Goal: Task Accomplishment & Management: Manage account settings

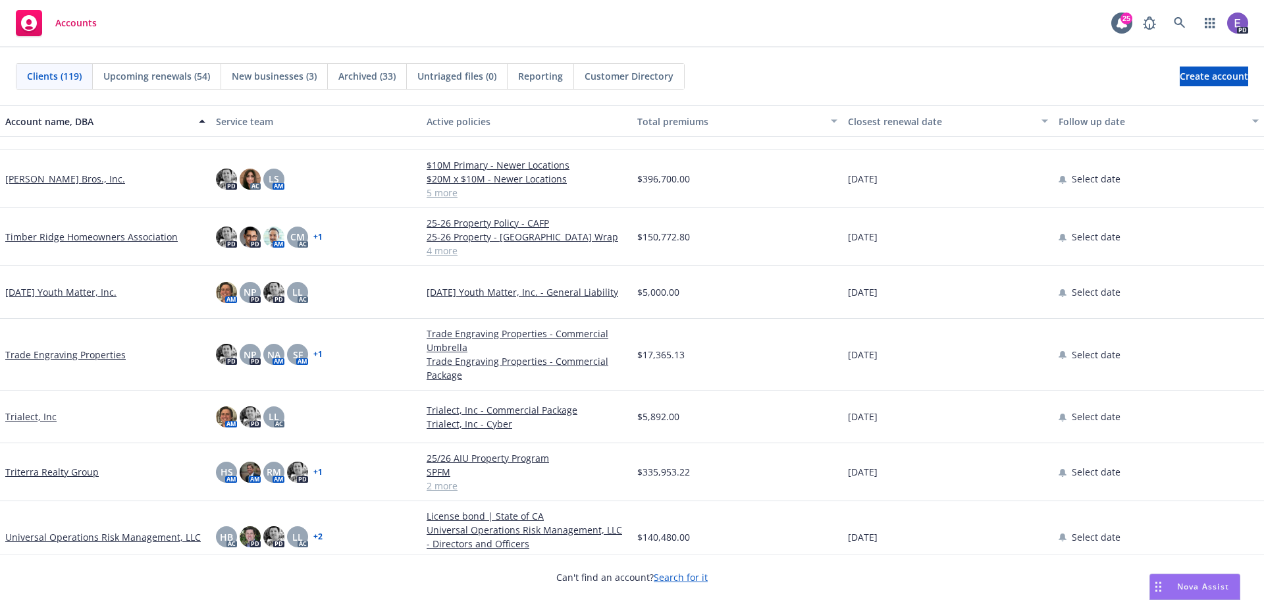
scroll to position [5850, 0]
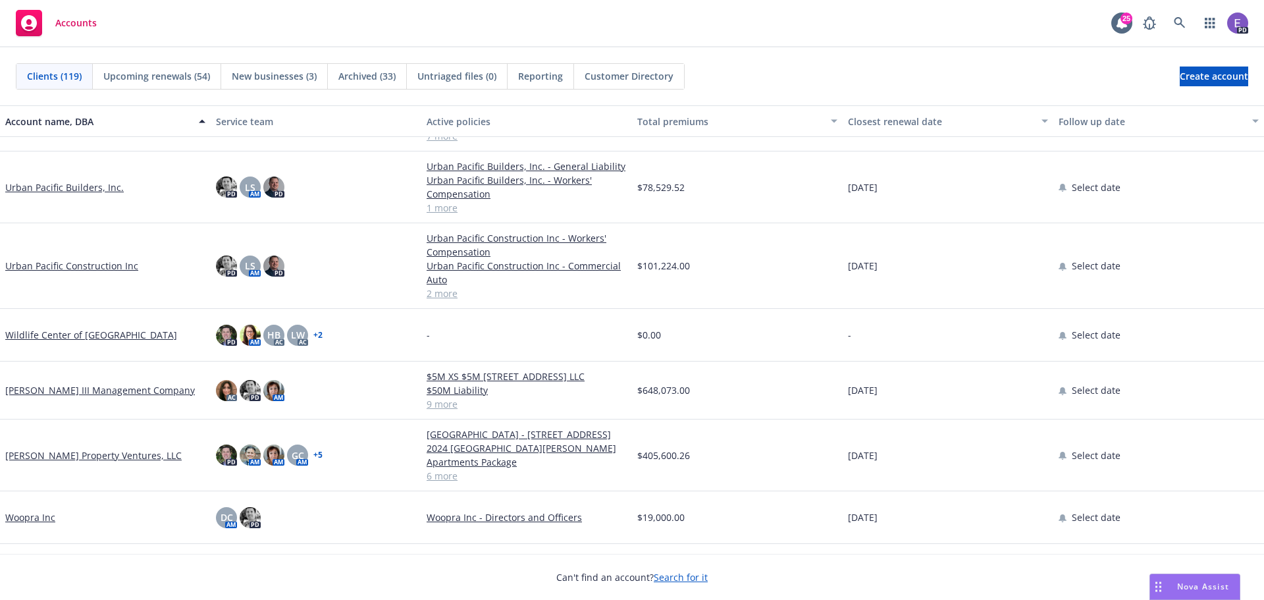
click at [76, 269] on link "Urban Pacific Construction Inc" at bounding box center [71, 266] width 133 height 14
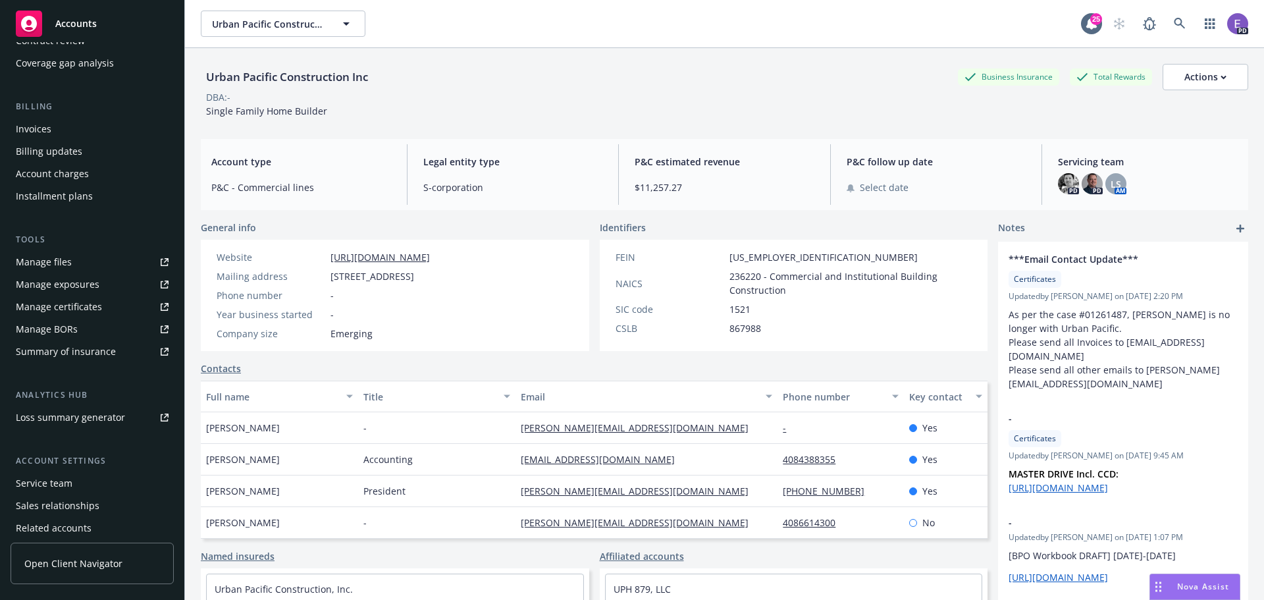
scroll to position [236, 0]
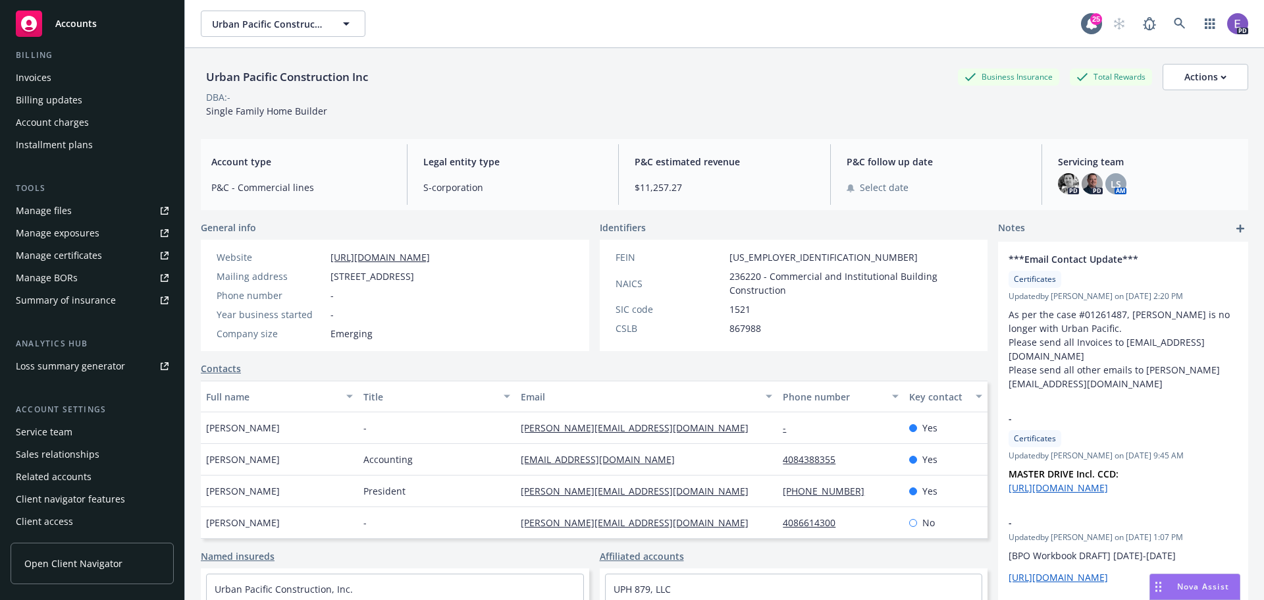
click at [66, 299] on div "Summary of insurance" at bounding box center [66, 300] width 100 height 21
click at [79, 28] on span "Accounts" at bounding box center [75, 23] width 41 height 11
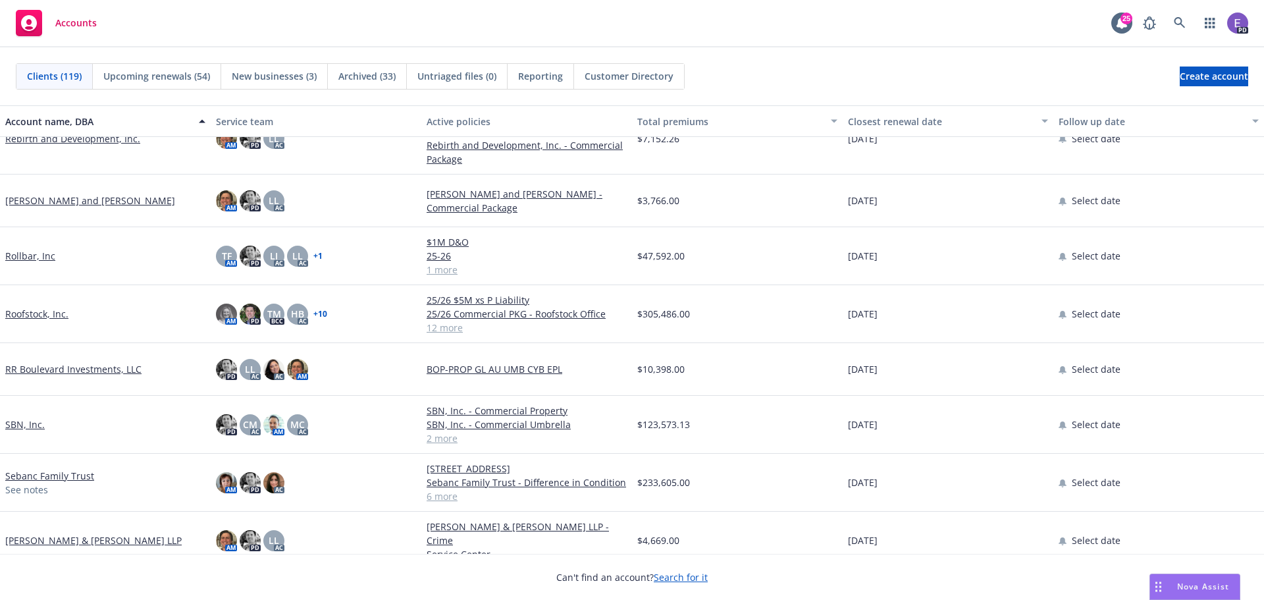
scroll to position [5595, 0]
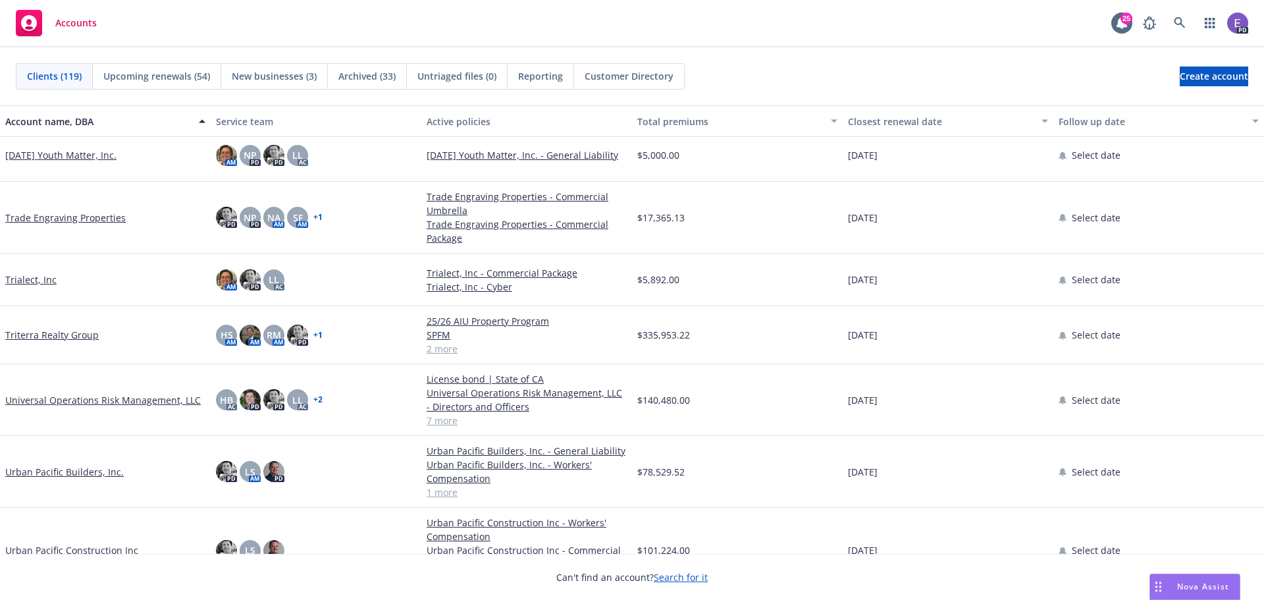
click at [70, 465] on link "Urban Pacific Builders, Inc." at bounding box center [64, 472] width 118 height 14
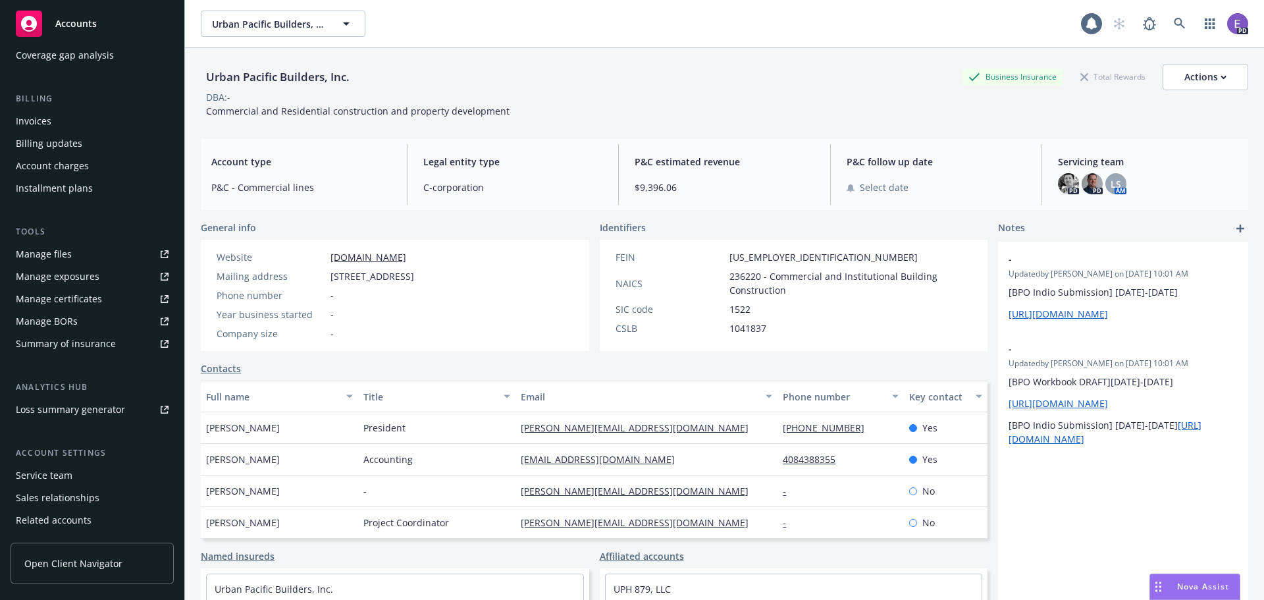
scroll to position [236, 0]
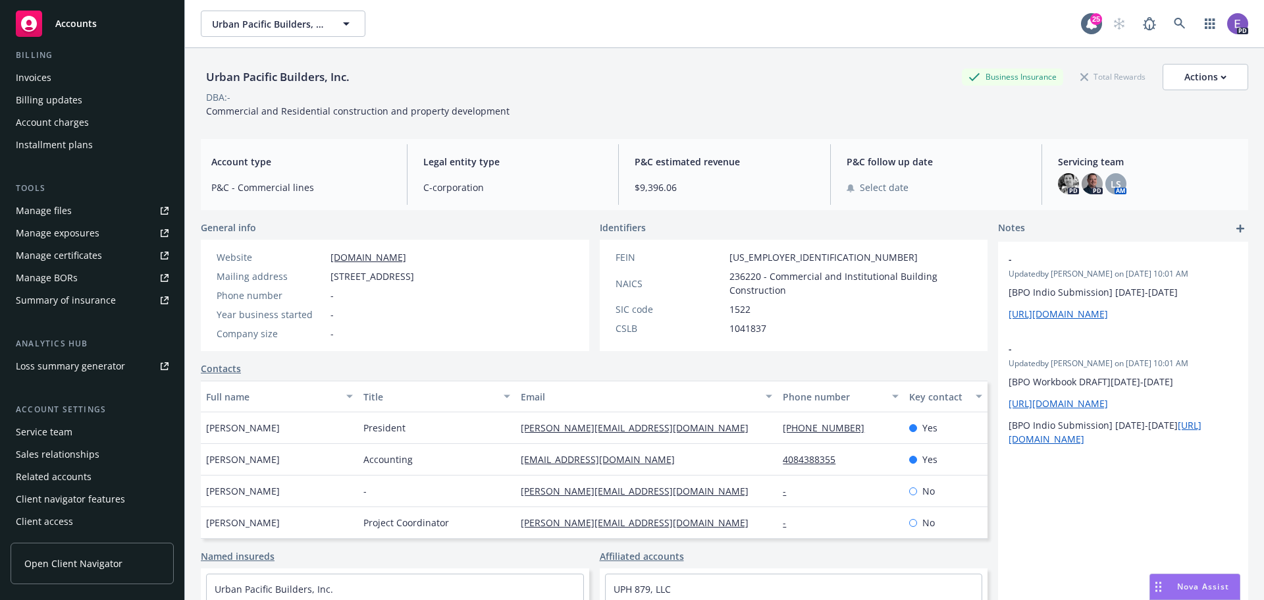
click at [60, 303] on div "Summary of insurance" at bounding box center [66, 300] width 100 height 21
click at [95, 23] on span "Accounts" at bounding box center [75, 23] width 41 height 11
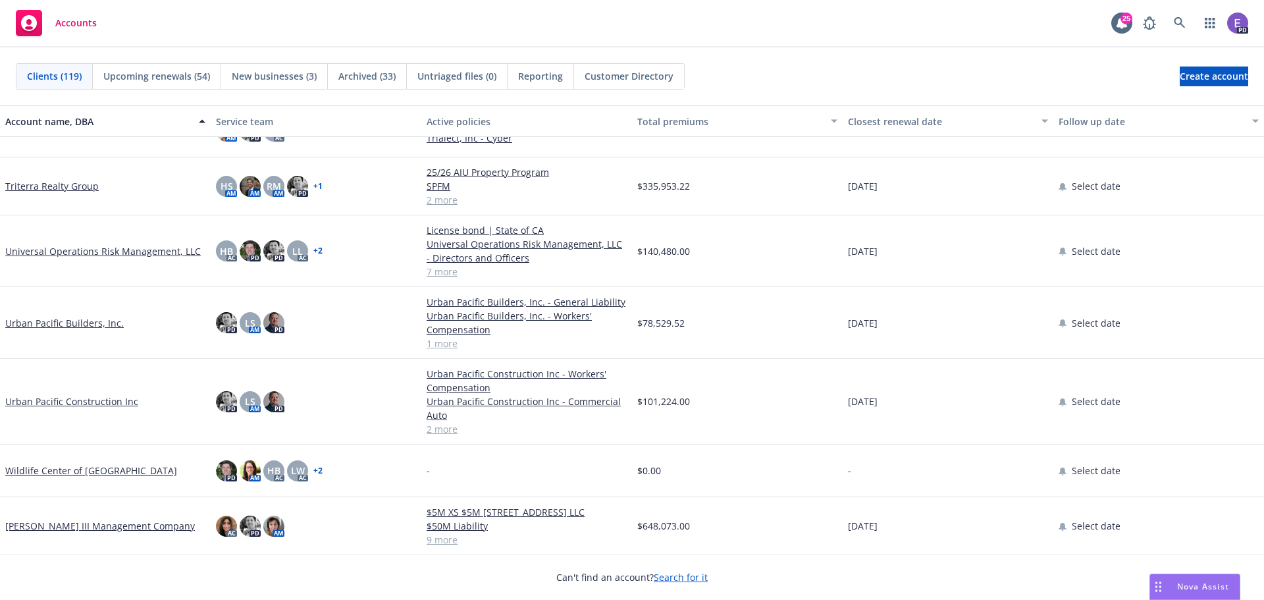
scroll to position [5718, 0]
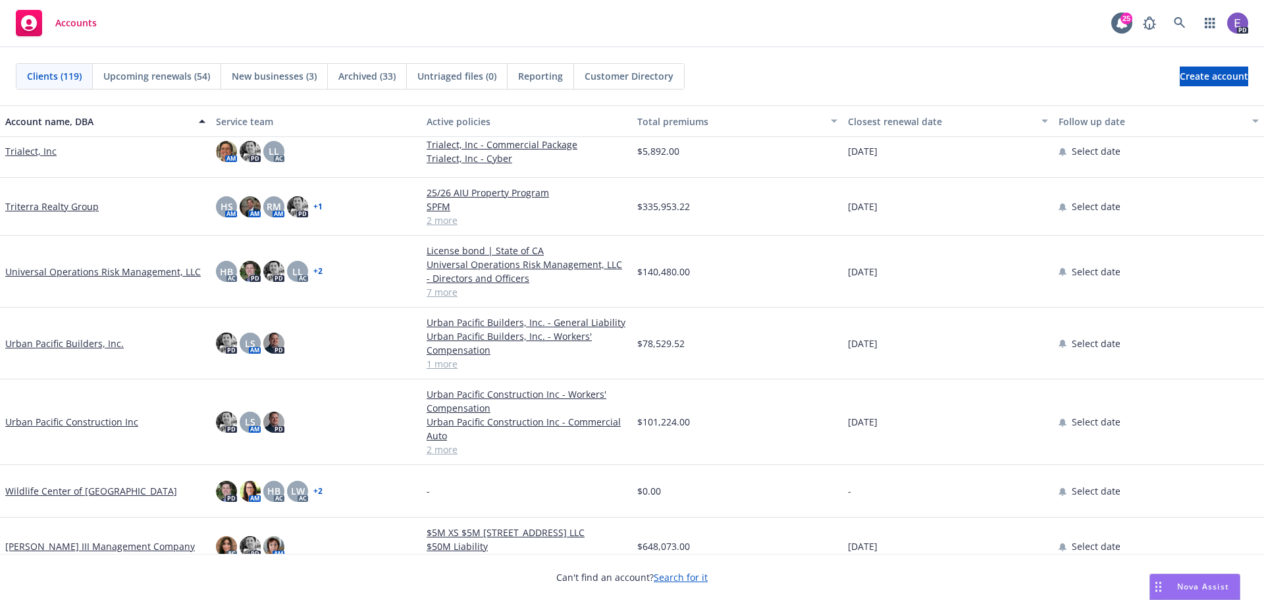
click at [69, 423] on link "Urban Pacific Construction Inc" at bounding box center [71, 422] width 133 height 14
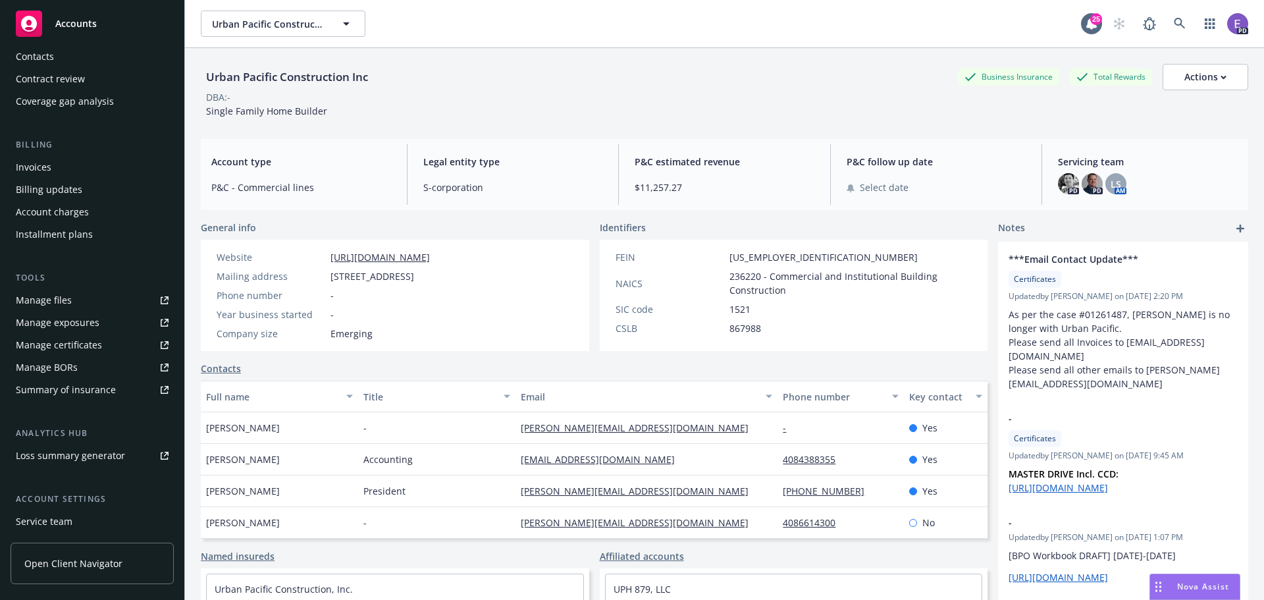
scroll to position [236, 0]
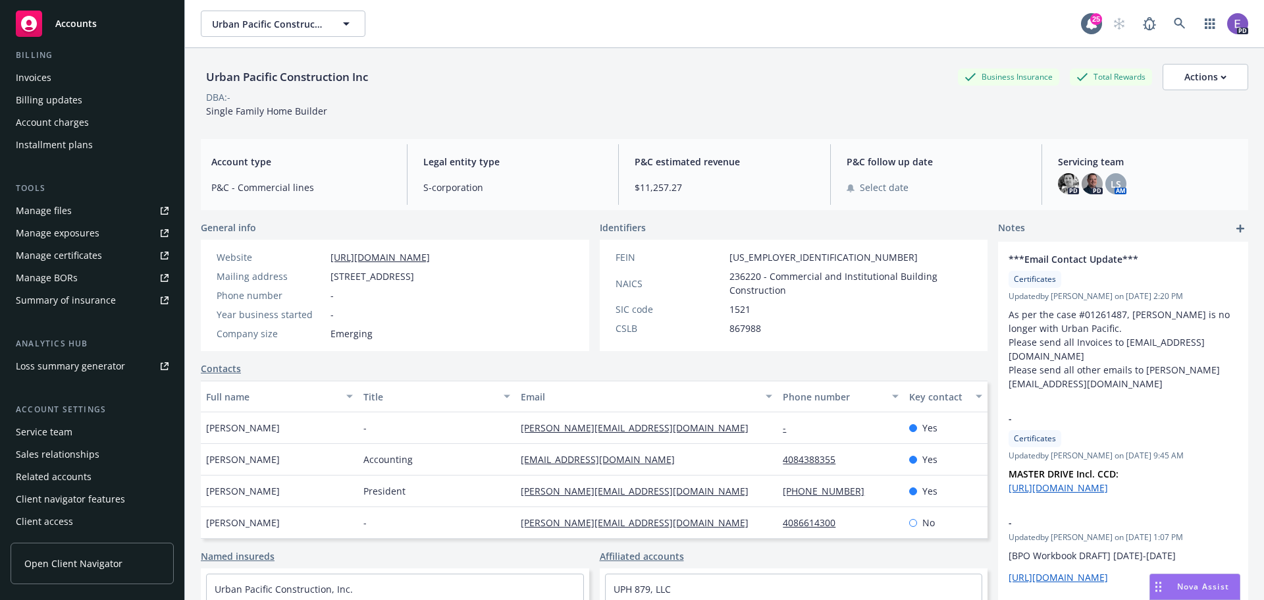
click at [73, 474] on div "Related accounts" at bounding box center [54, 476] width 76 height 21
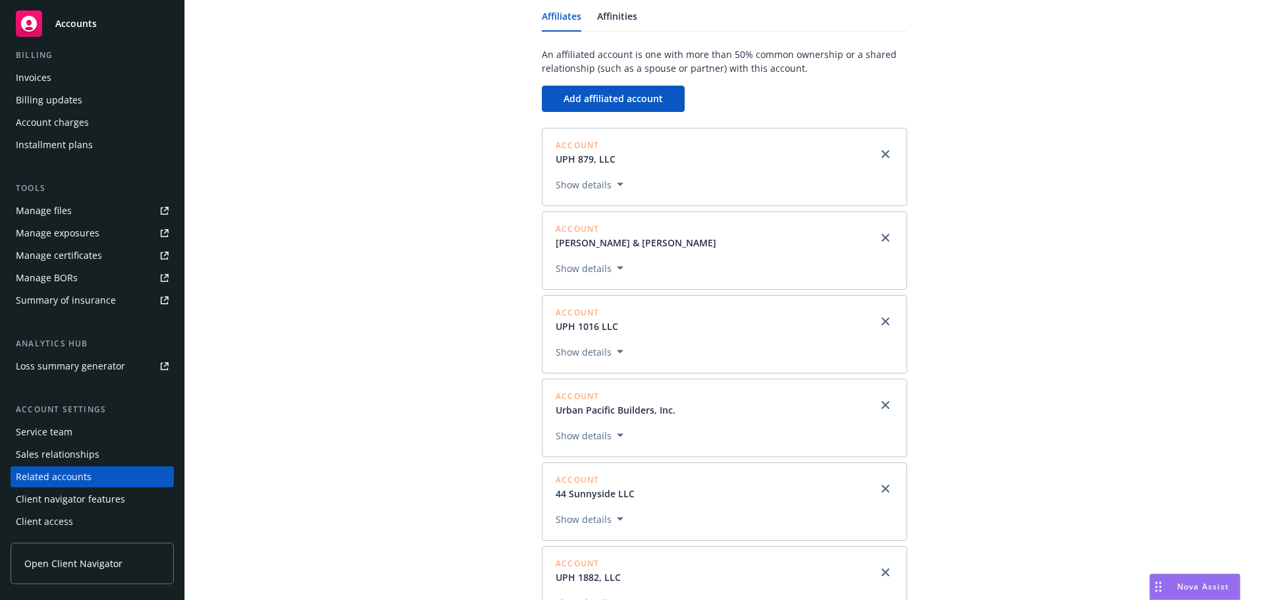
scroll to position [113, 0]
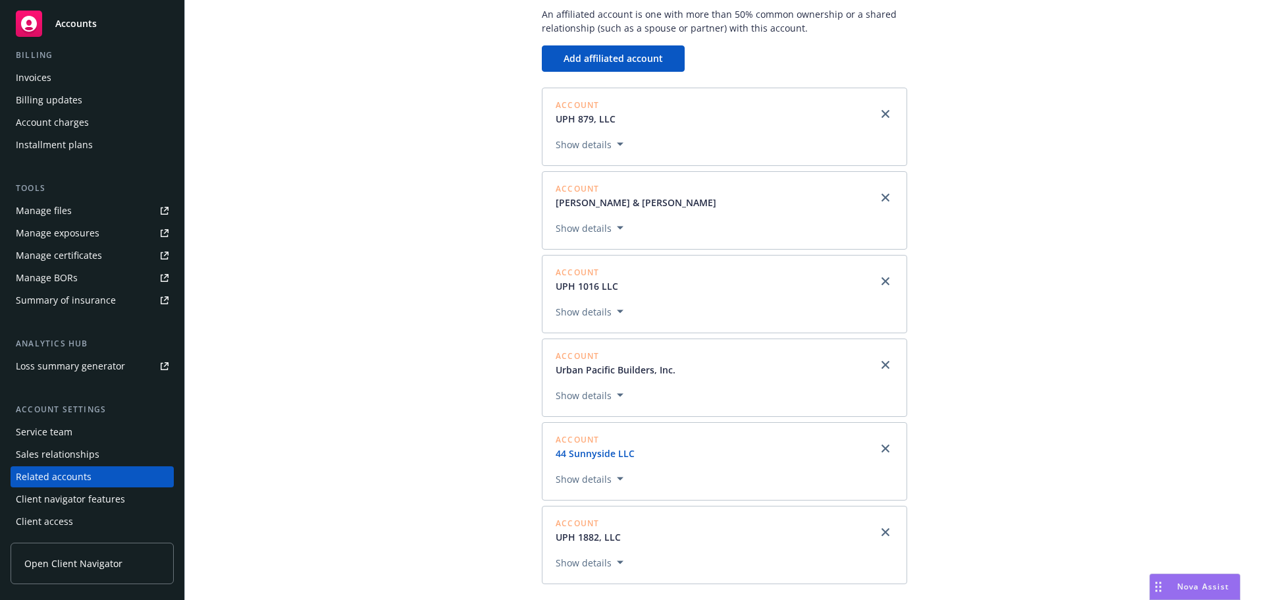
click at [612, 452] on link "44 Sunnyside LLC" at bounding box center [601, 453] width 90 height 14
click at [613, 475] on button "Show details" at bounding box center [589, 479] width 78 height 16
click at [611, 455] on link "44 Sunnyside LLC" at bounding box center [601, 453] width 90 height 14
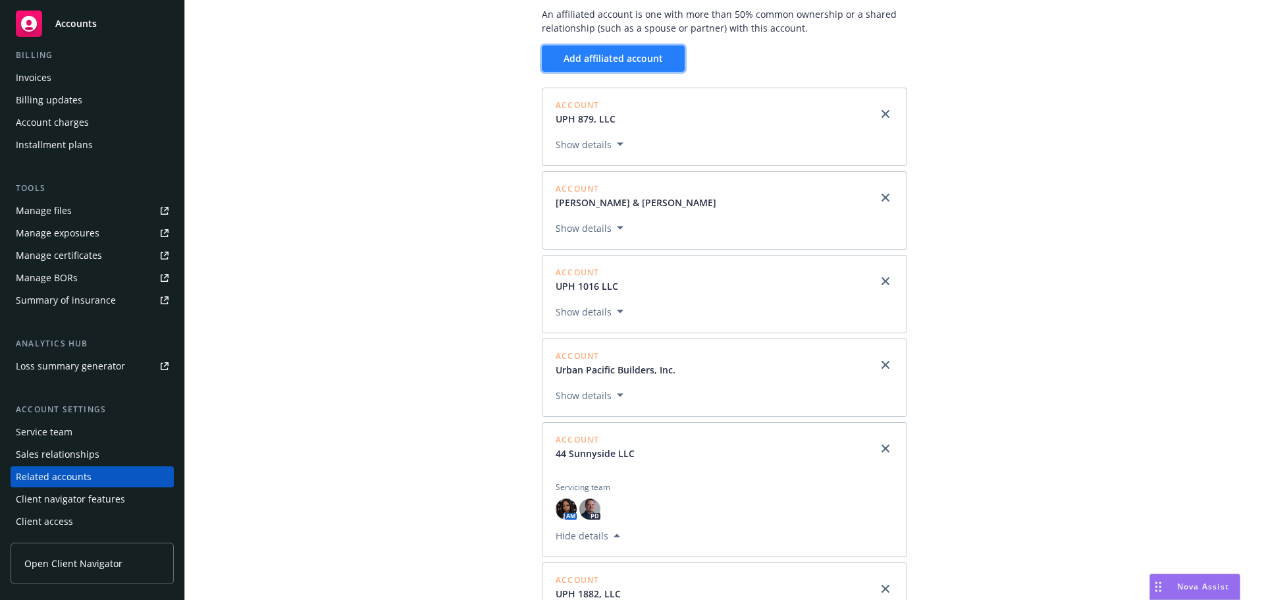
click at [613, 64] on span "Add affiliated account" at bounding box center [612, 58] width 99 height 13
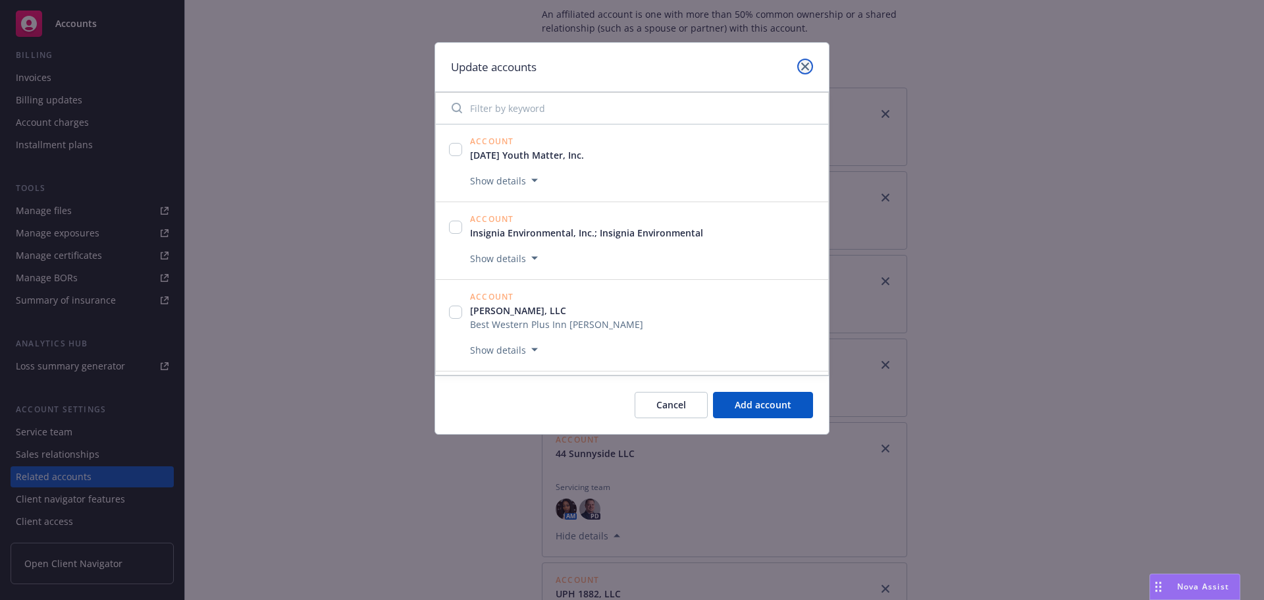
click at [804, 65] on icon "close" at bounding box center [805, 67] width 8 height 8
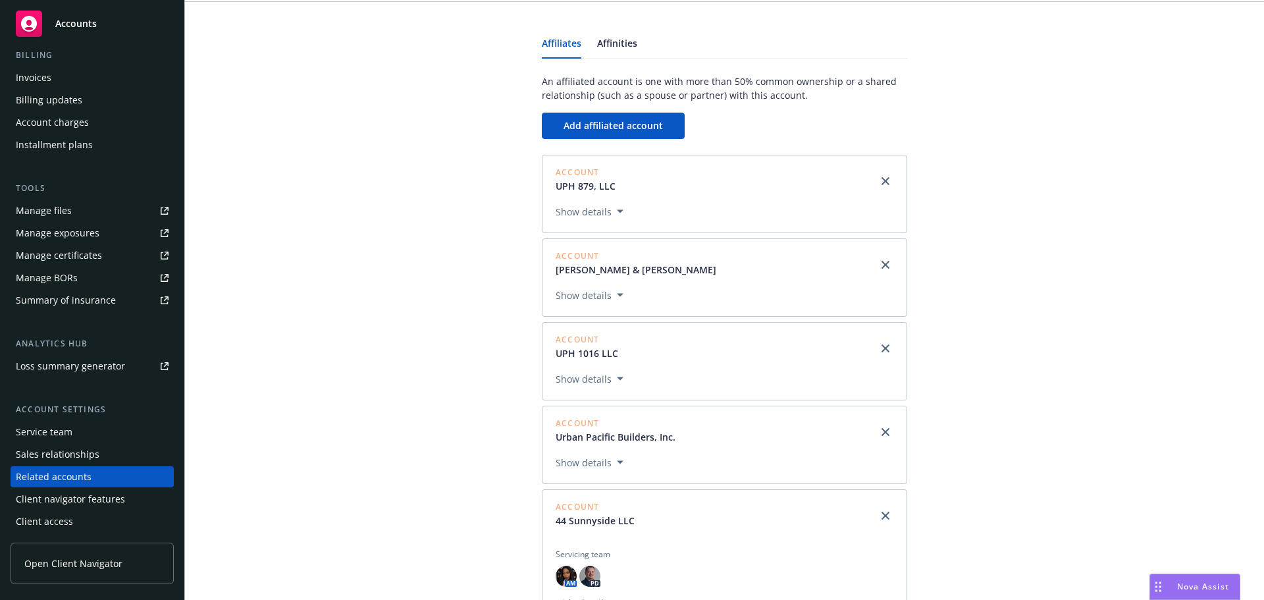
scroll to position [0, 0]
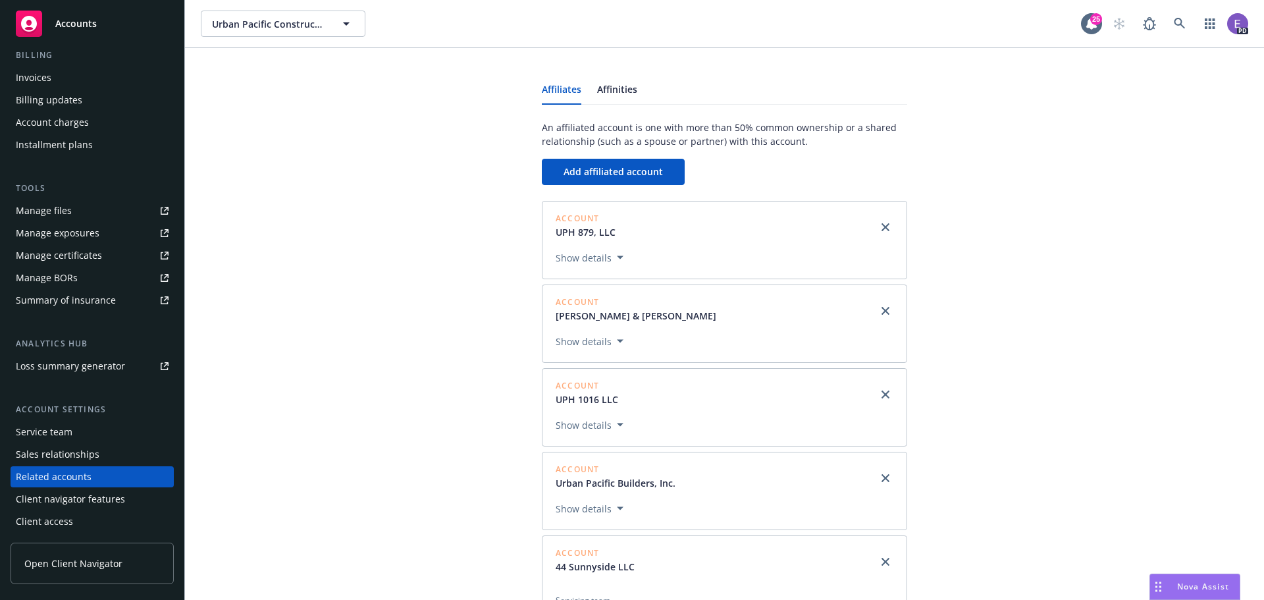
click at [411, 169] on div "Affiliates Affinities An affiliated account is one with more than 50% common ow…" at bounding box center [724, 409] width 1047 height 690
click at [613, 85] on link "Affinities" at bounding box center [617, 94] width 40 height 19
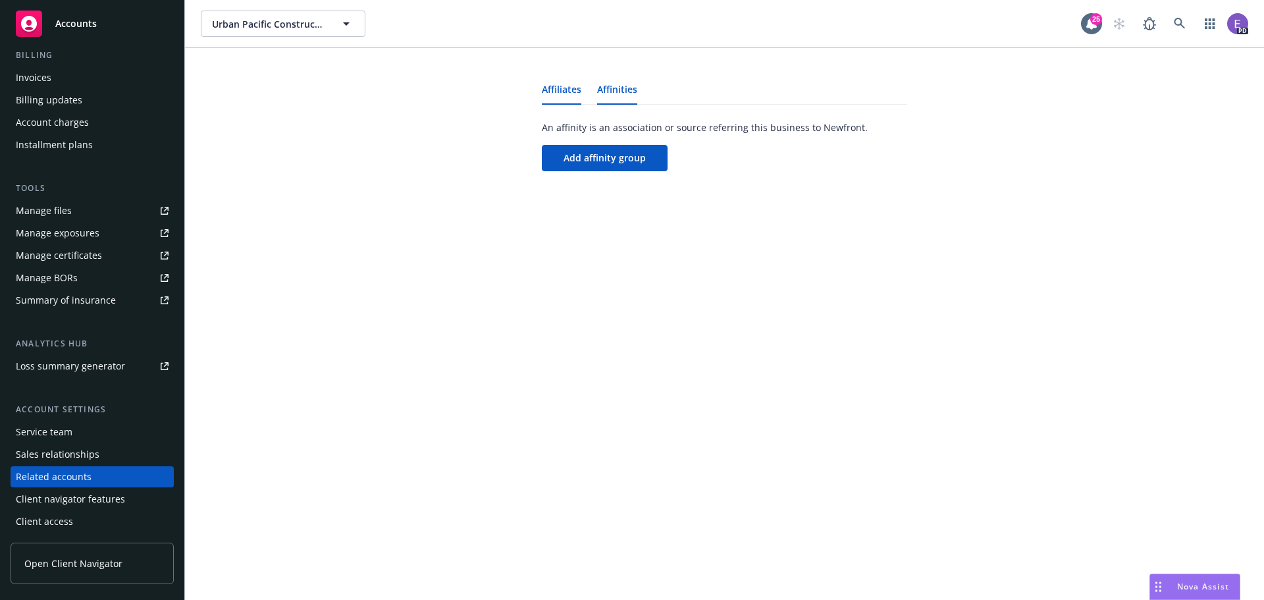
click at [561, 92] on link "Affiliates" at bounding box center [561, 94] width 39 height 19
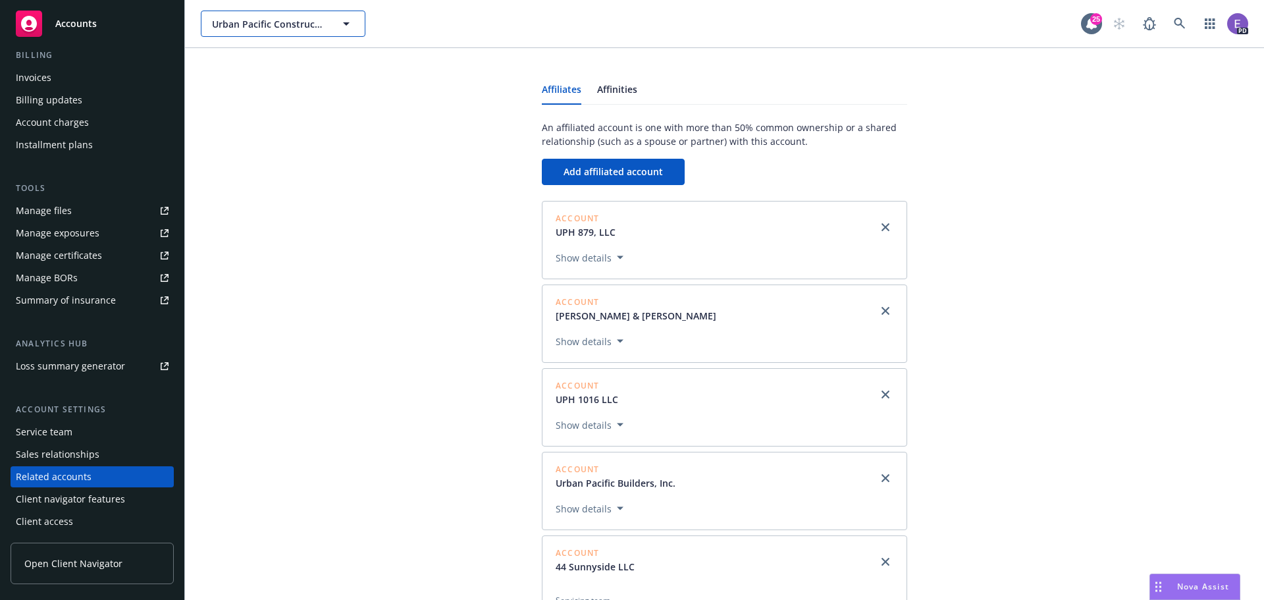
click at [346, 24] on icon "button" at bounding box center [346, 23] width 7 height 3
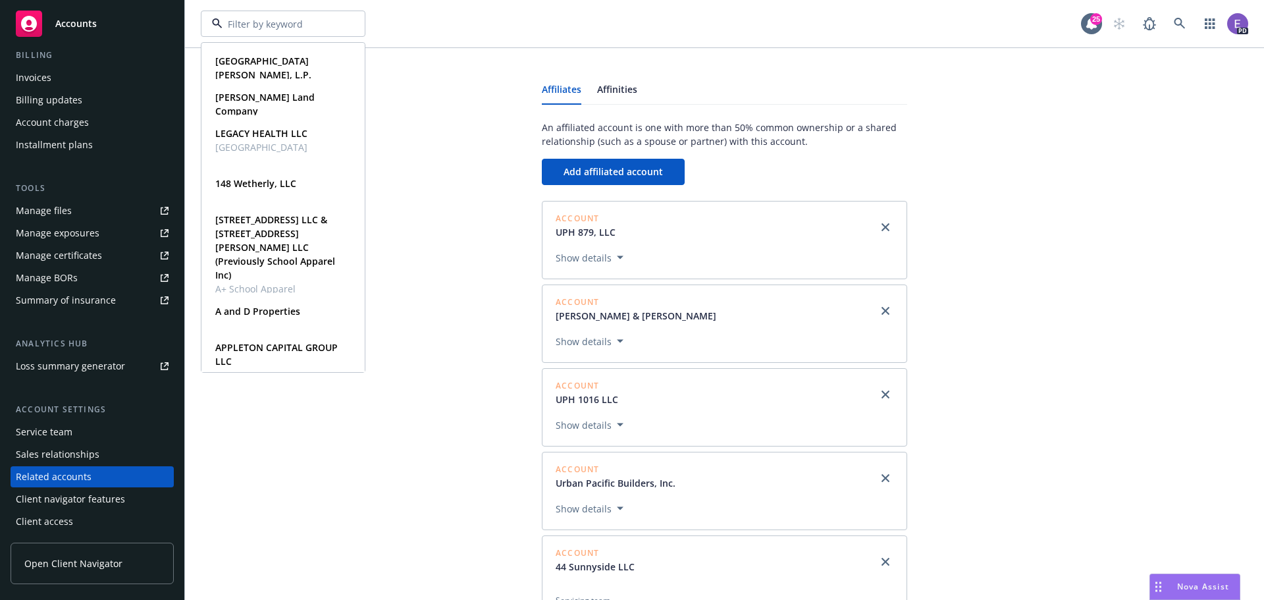
click at [82, 19] on span "Accounts" at bounding box center [75, 23] width 41 height 11
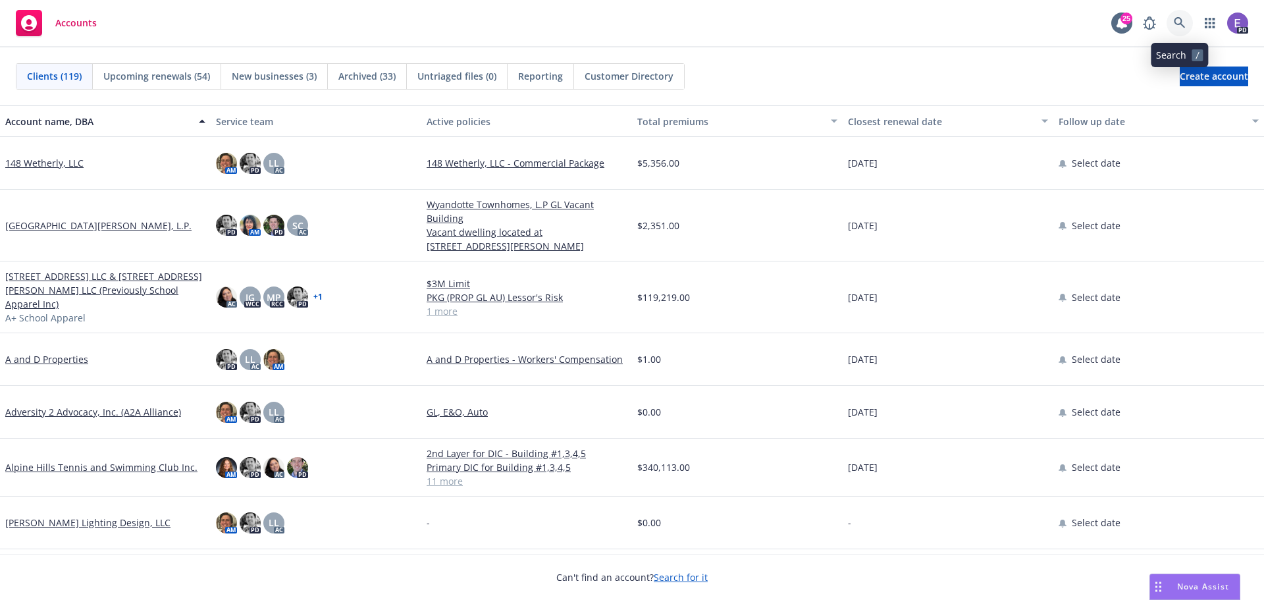
click at [1180, 28] on icon at bounding box center [1180, 23] width 12 height 12
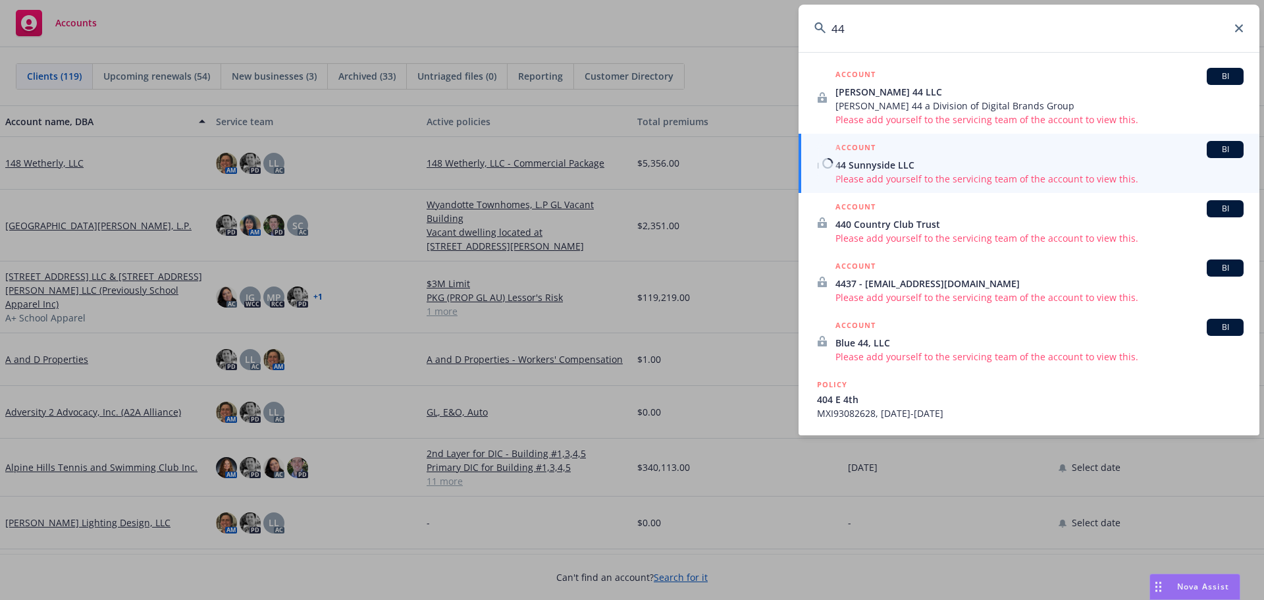
type input "44"
click at [883, 176] on span "Please add yourself to the servicing team of the account to view this." at bounding box center [1039, 179] width 408 height 14
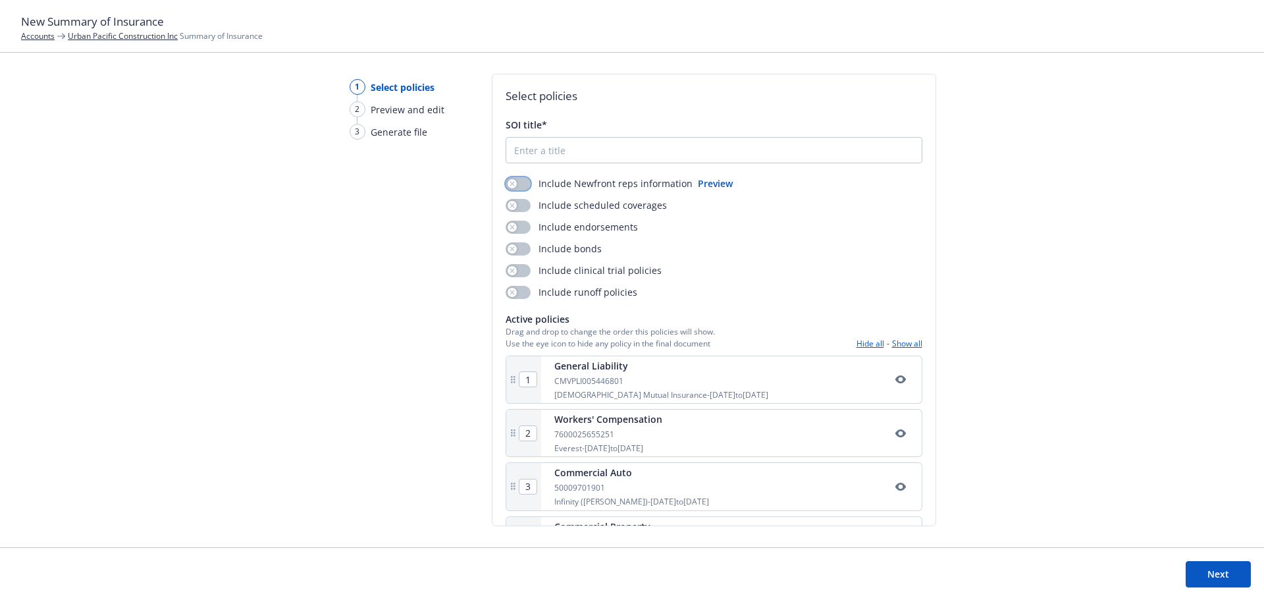
click at [522, 184] on button "button" at bounding box center [518, 183] width 25 height 13
click at [522, 203] on button "button" at bounding box center [518, 205] width 25 height 13
click at [524, 224] on button "button" at bounding box center [518, 227] width 25 height 13
click at [523, 247] on button "button" at bounding box center [518, 248] width 25 height 13
click at [523, 269] on button "button" at bounding box center [518, 270] width 25 height 13
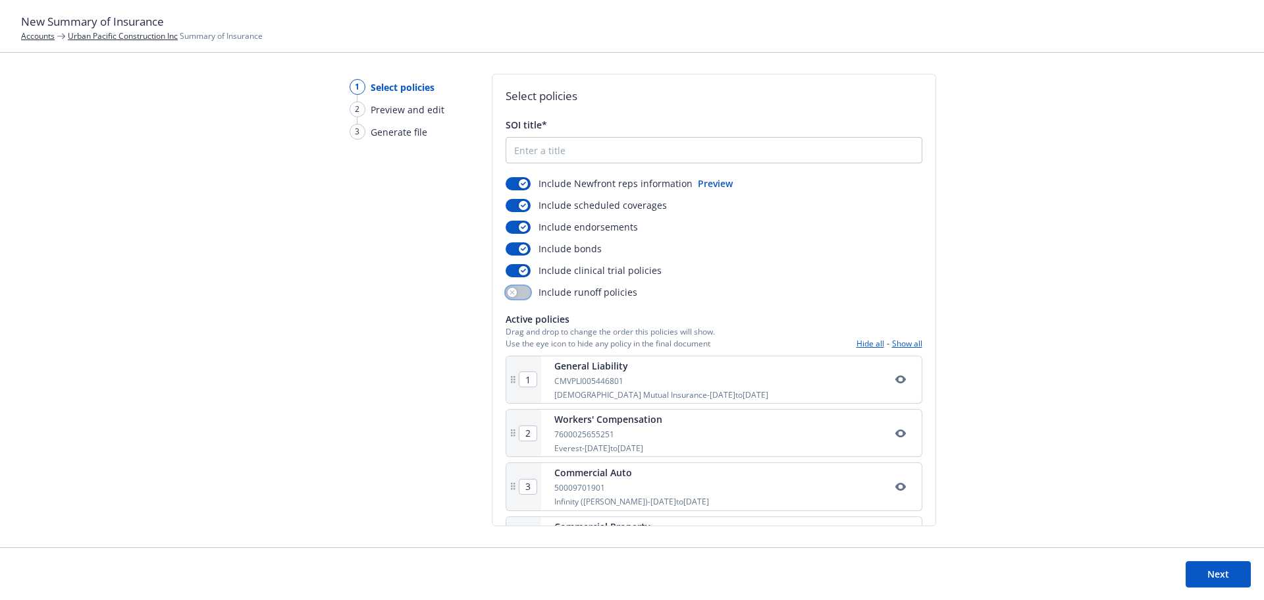
click at [523, 292] on button "button" at bounding box center [518, 292] width 25 height 13
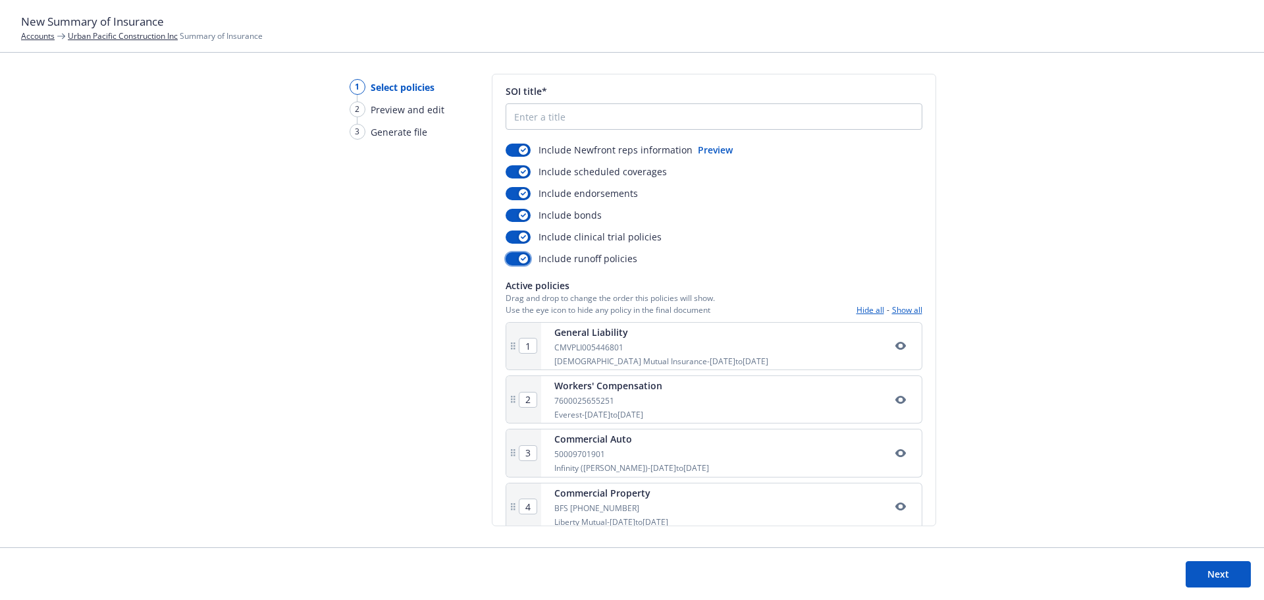
scroll to position [52, 0]
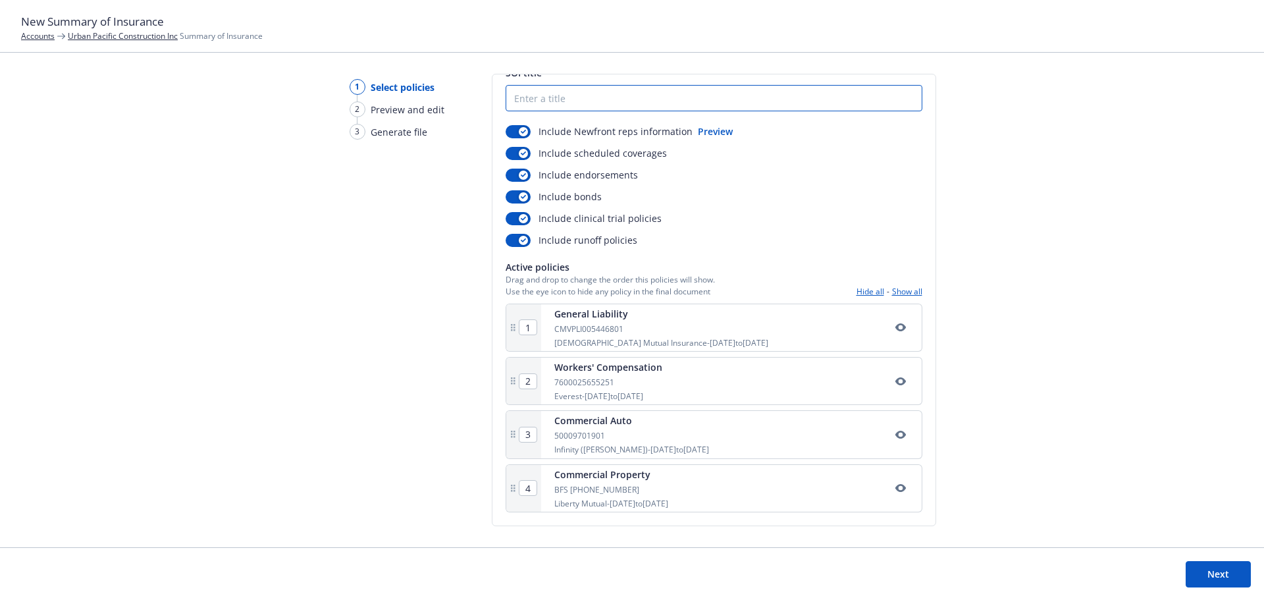
click at [535, 102] on input "SOI title*" at bounding box center [713, 98] width 415 height 25
drag, startPoint x: 589, startPoint y: 91, endPoint x: 581, endPoint y: 106, distance: 16.8
click at [585, 98] on input "Urban Pacific COnstruction" at bounding box center [713, 98] width 415 height 25
click at [581, 106] on input "Urban Pacific COnstruction" at bounding box center [713, 98] width 415 height 25
click at [638, 101] on input "Urban Pacific Construction" at bounding box center [713, 98] width 415 height 25
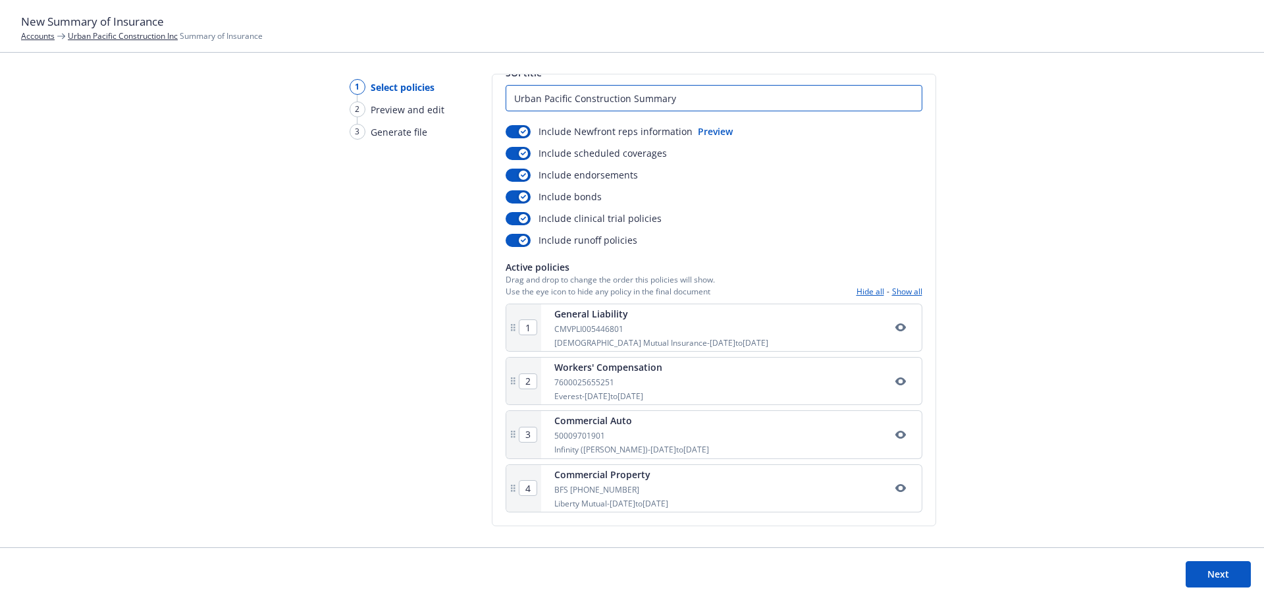
type input "Urban Pacific Construction Summary"
click at [1210, 567] on button "Next" at bounding box center [1217, 574] width 65 height 26
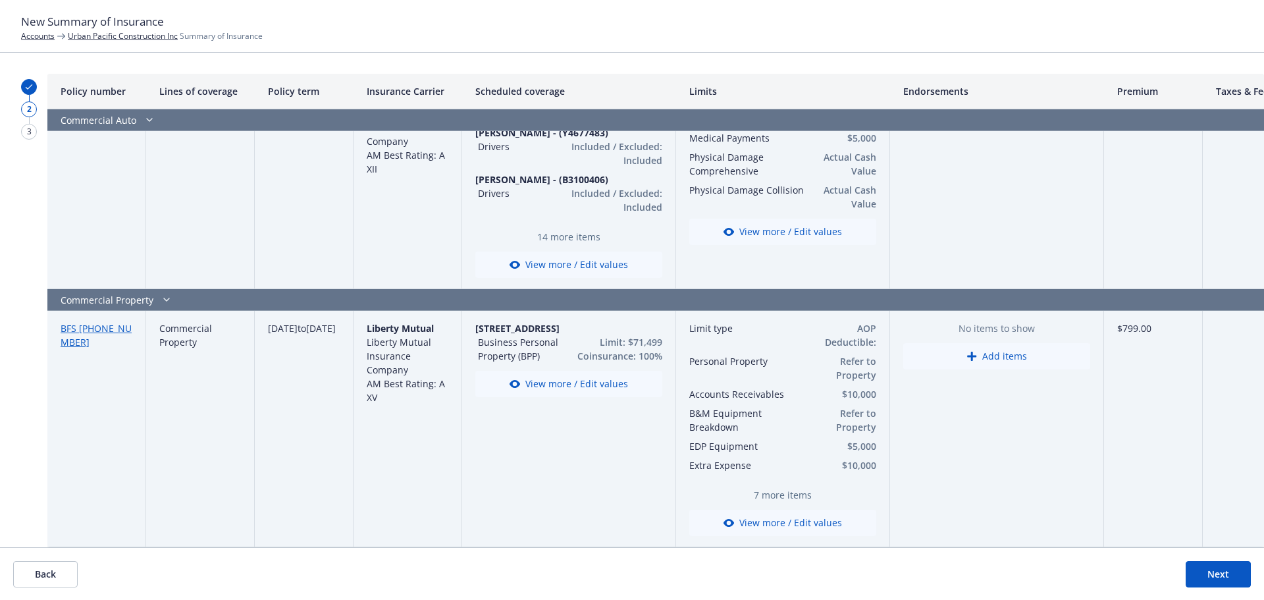
scroll to position [0, 0]
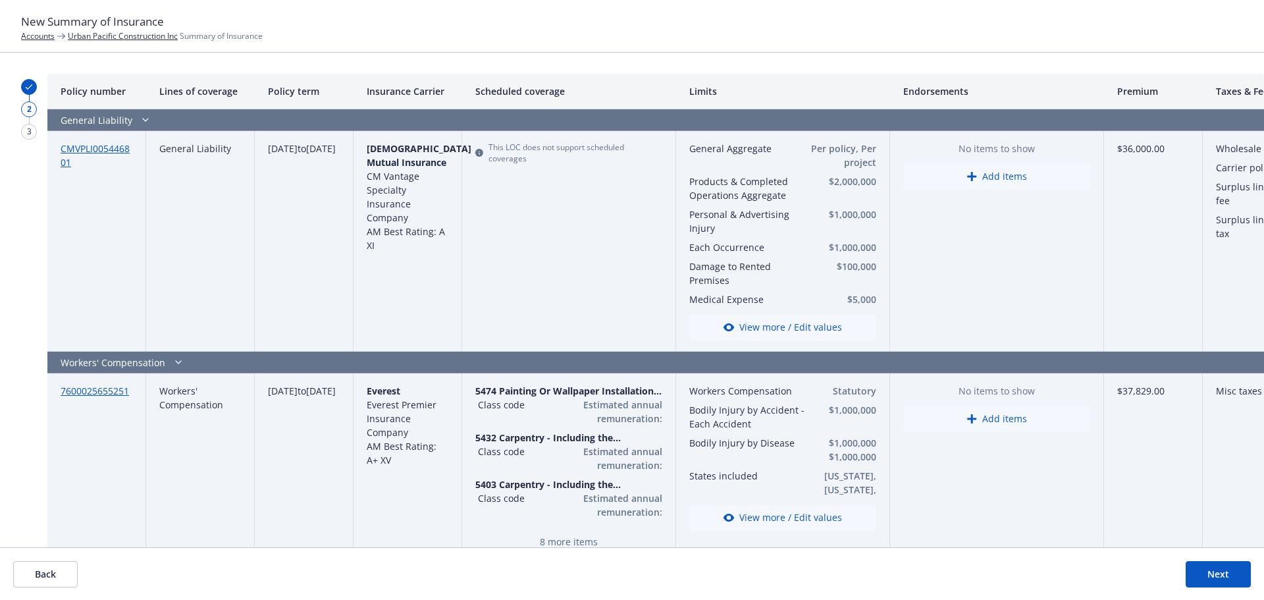
click at [1206, 570] on button "Next" at bounding box center [1217, 574] width 65 height 26
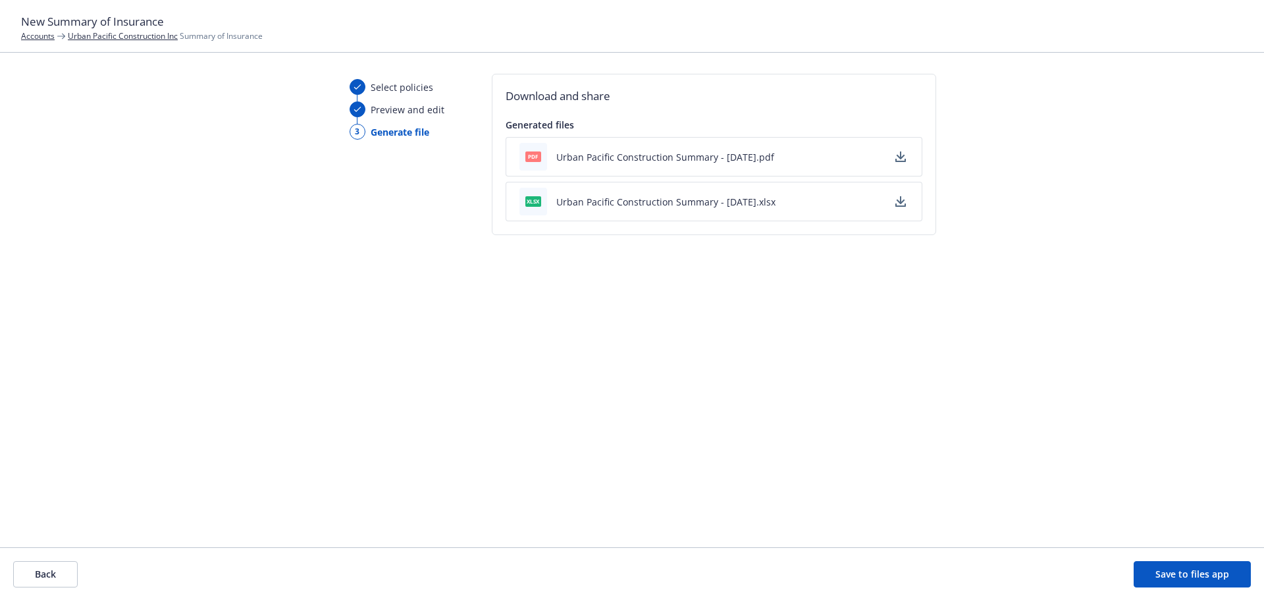
click at [631, 156] on button "Urban Pacific Construction Summary - 08/22/2025.pdf" at bounding box center [665, 157] width 218 height 14
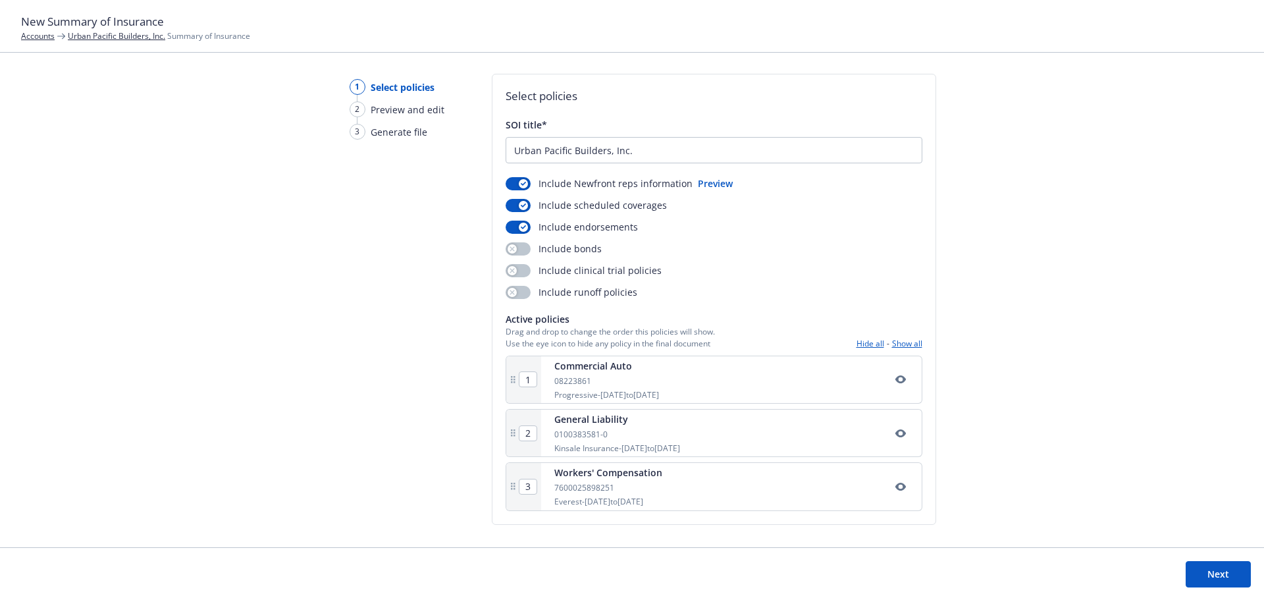
drag, startPoint x: 524, startPoint y: 242, endPoint x: 523, endPoint y: 253, distance: 11.9
click at [523, 246] on div "Include bonds" at bounding box center [554, 249] width 96 height 14
click at [525, 248] on button "button" at bounding box center [518, 248] width 25 height 13
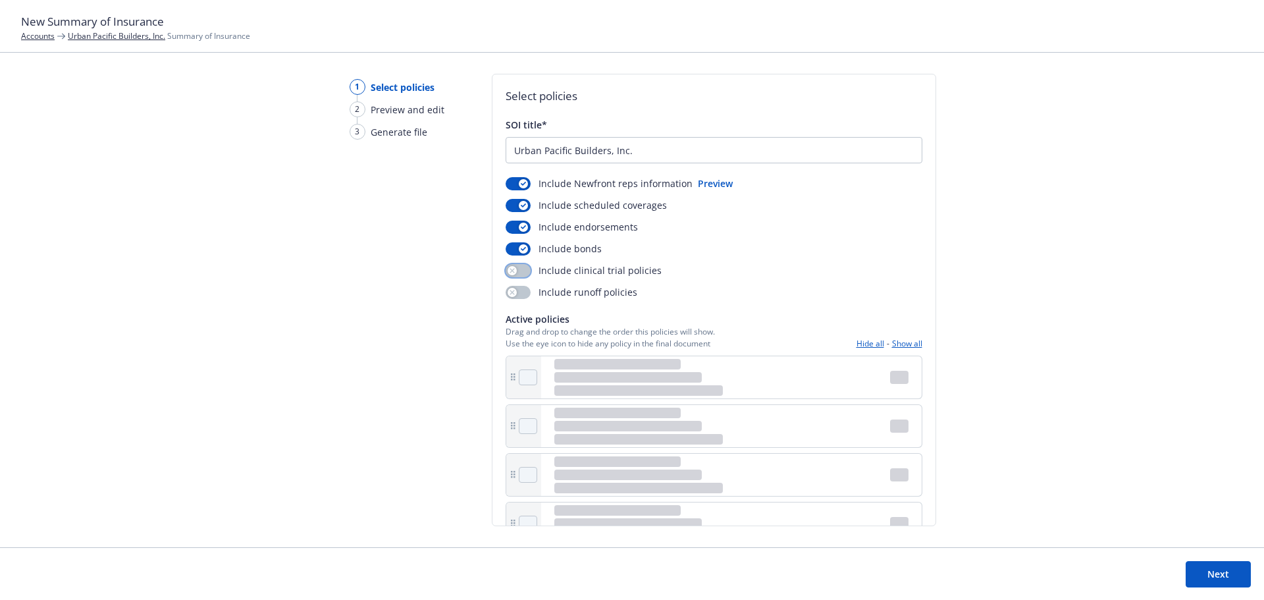
click at [519, 267] on button "button" at bounding box center [518, 270] width 25 height 13
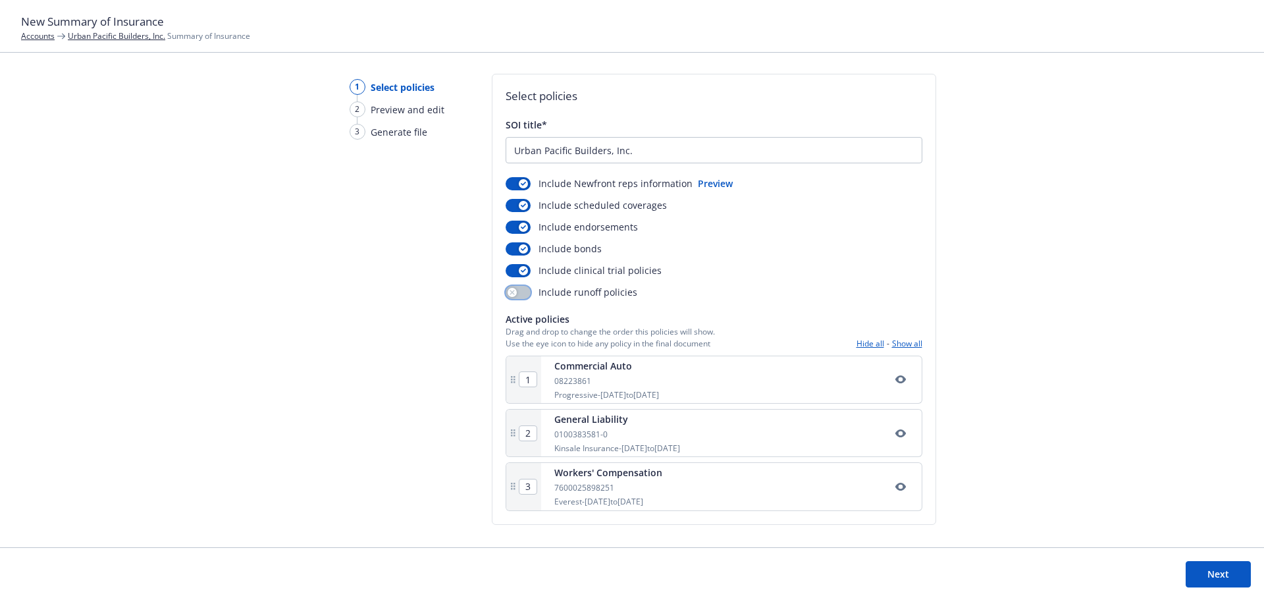
click at [520, 287] on button "button" at bounding box center [518, 292] width 25 height 13
click at [644, 153] on input "Urban Pacific Builders, Inc." at bounding box center [713, 150] width 415 height 25
type input "Urban Pacific Builders Summary"
click at [1203, 566] on button "Next" at bounding box center [1217, 574] width 65 height 26
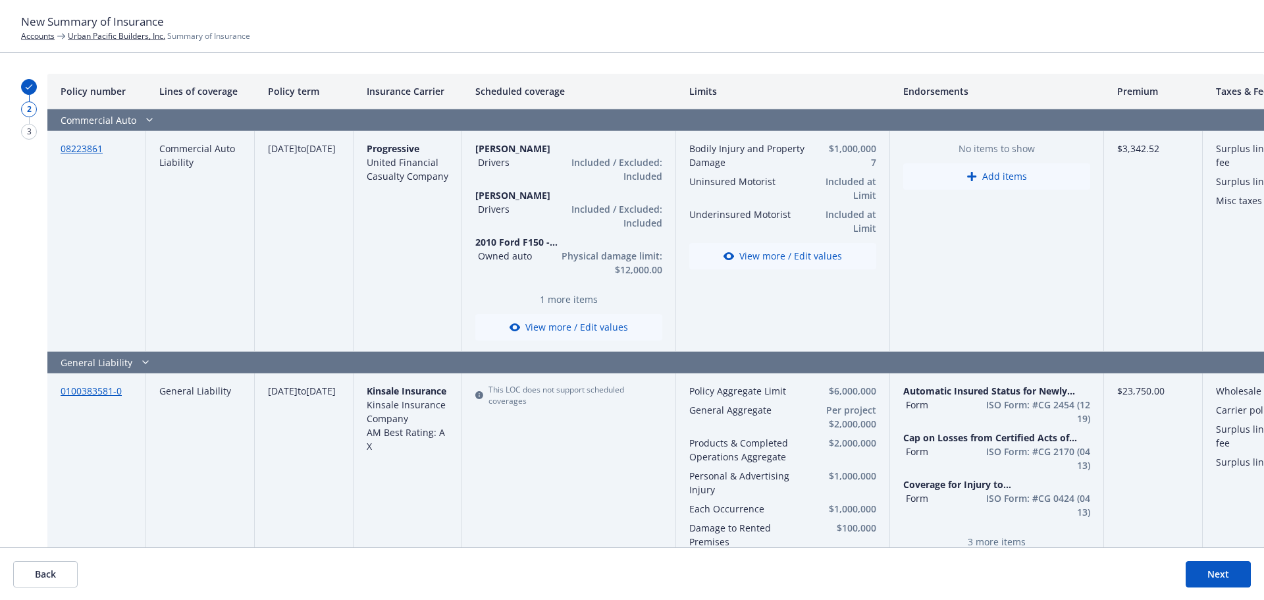
click at [1225, 569] on button "Next" at bounding box center [1217, 574] width 65 height 26
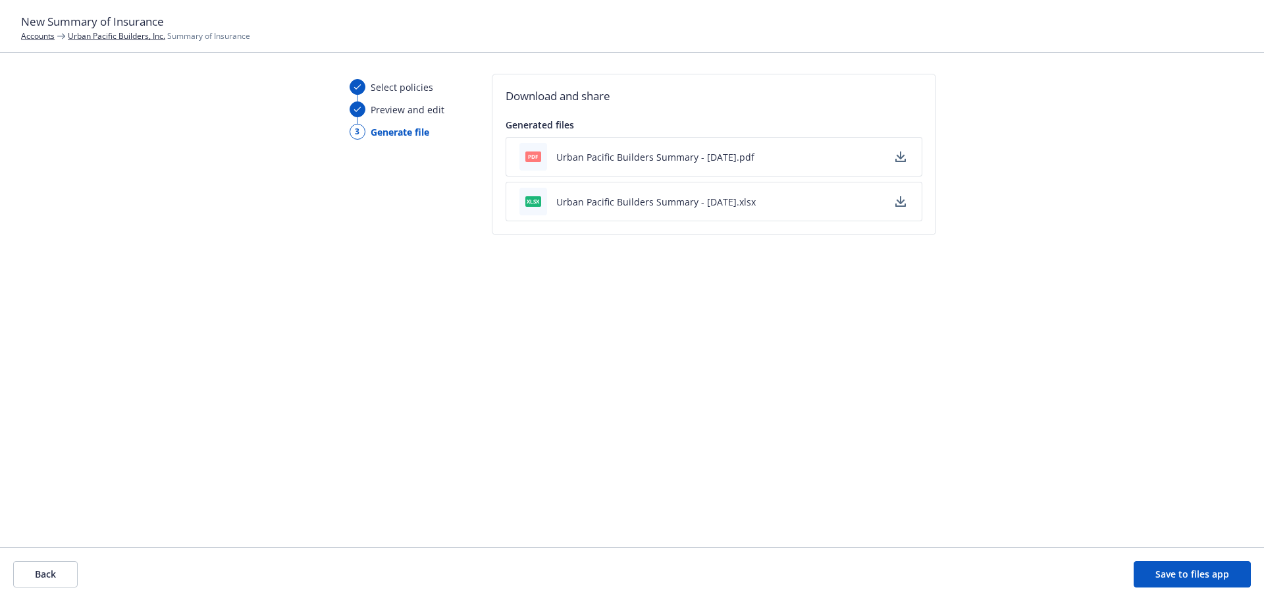
click at [616, 155] on button "Urban Pacific Builders Summary - 08/22/2025.pdf" at bounding box center [655, 157] width 198 height 14
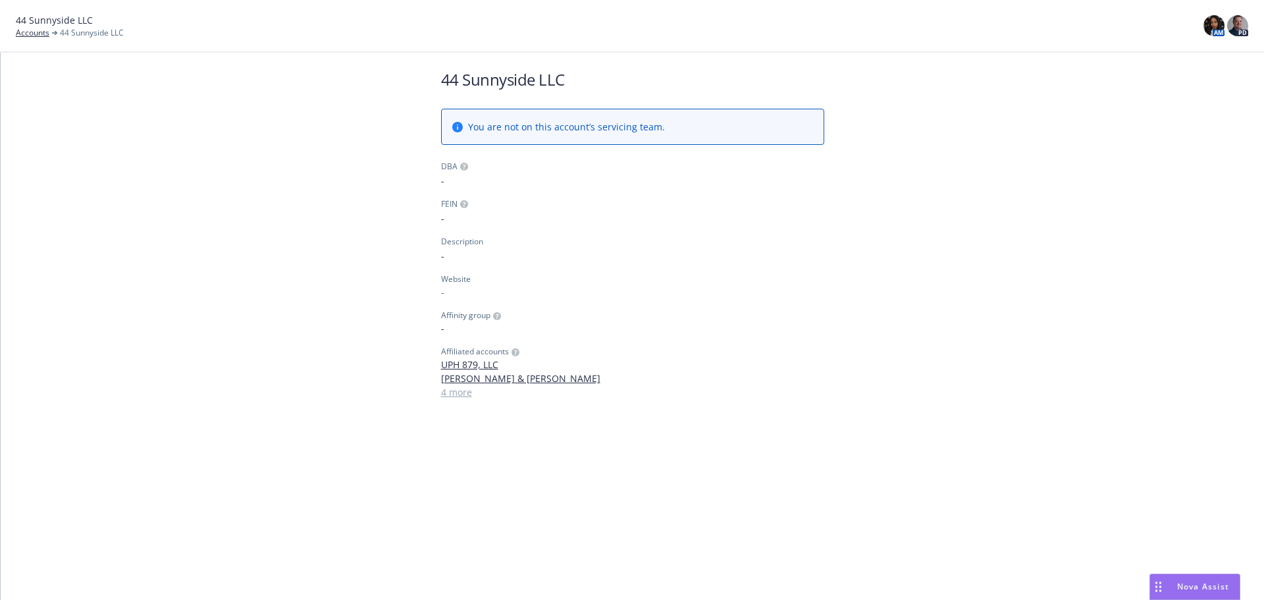
click at [608, 488] on div "44 Sunnyside LLC You are not on this account’s servicing team. DBA - FEIN - Des…" at bounding box center [632, 326] width 1263 height 547
click at [454, 391] on link "4 more" at bounding box center [632, 392] width 383 height 14
click at [41, 30] on link "Accounts" at bounding box center [33, 33] width 34 height 12
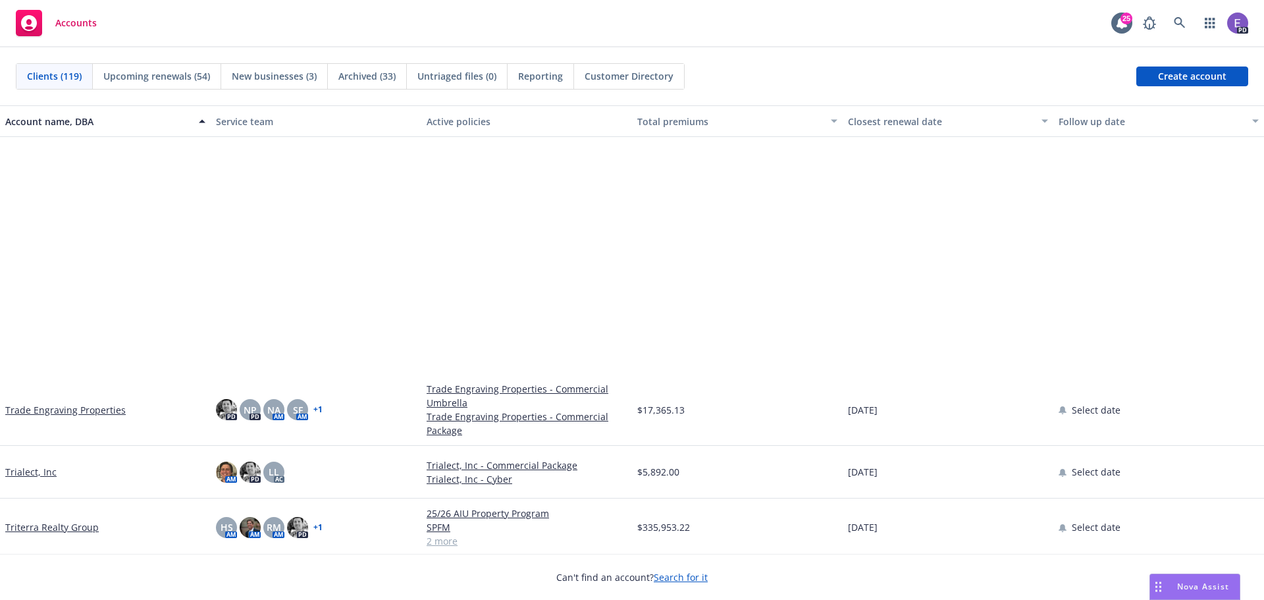
scroll to position [5726, 0]
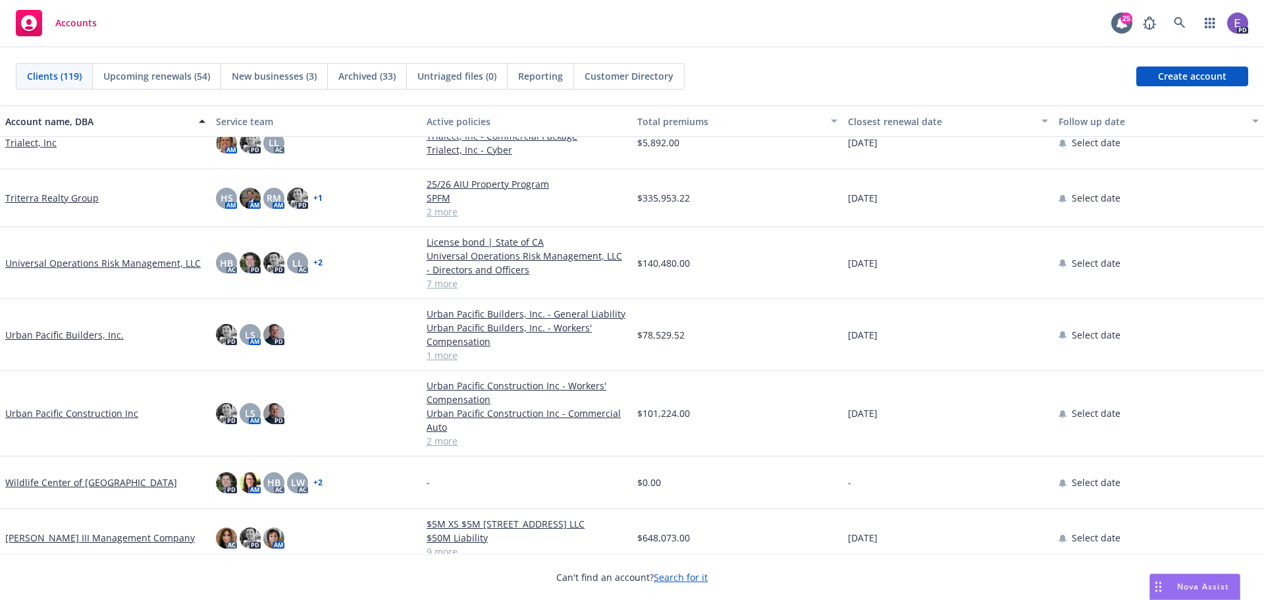
click at [88, 413] on link "Urban Pacific Construction Inc" at bounding box center [71, 413] width 133 height 14
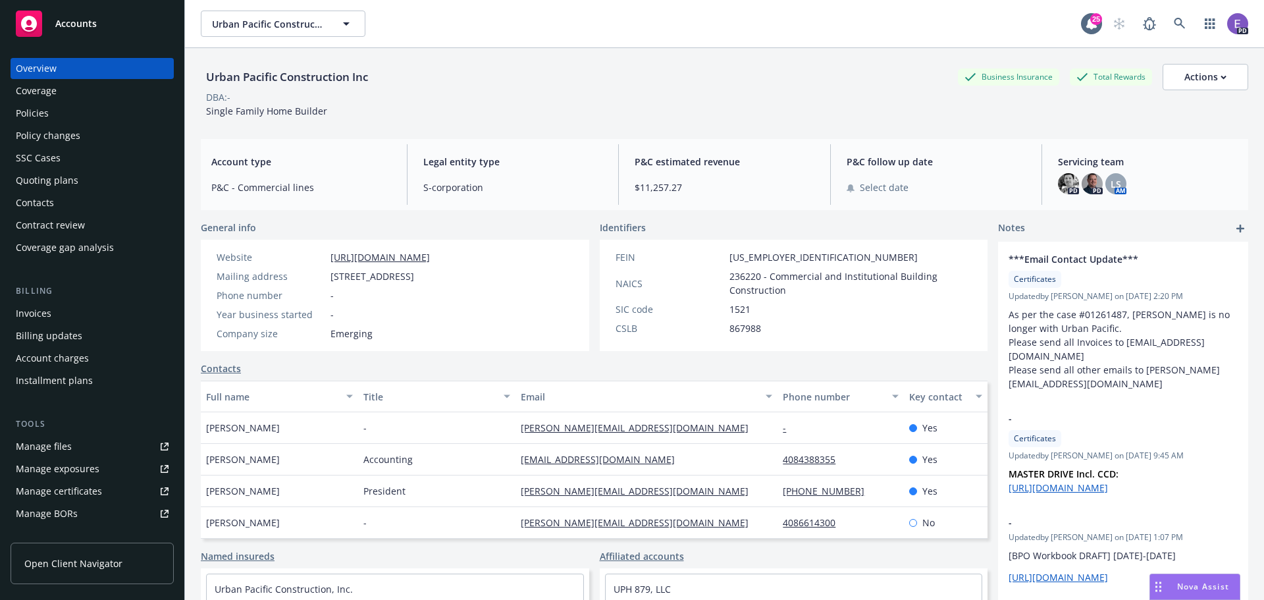
click at [35, 111] on div "Policies" at bounding box center [32, 113] width 33 height 21
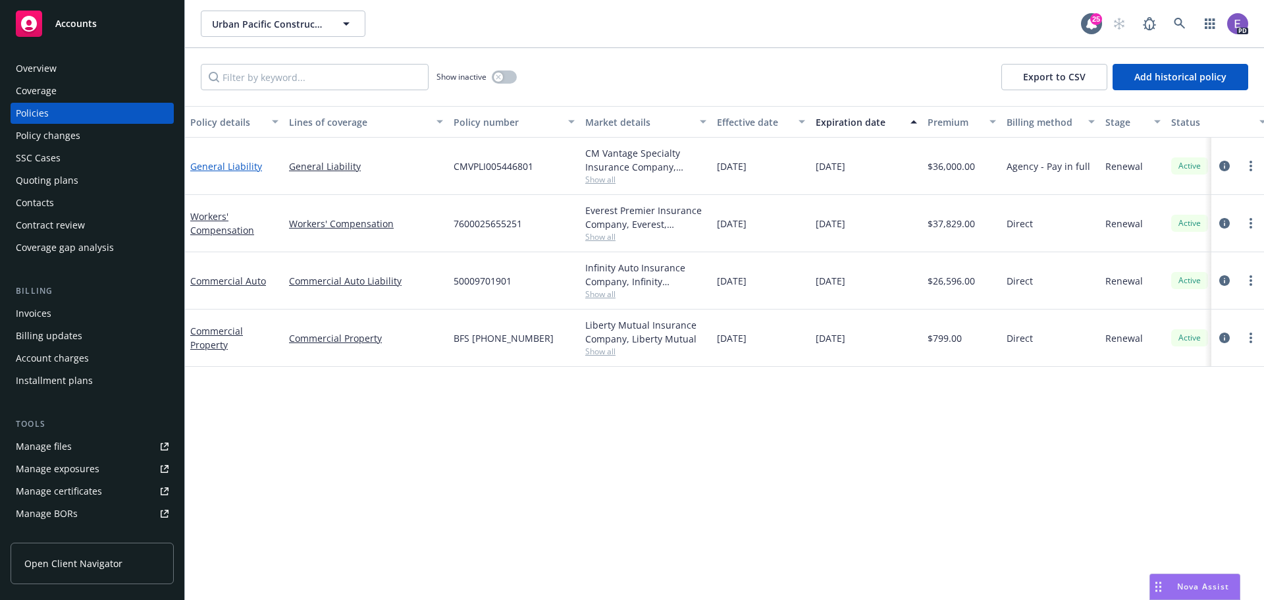
click at [210, 167] on link "General Liability" at bounding box center [226, 166] width 72 height 13
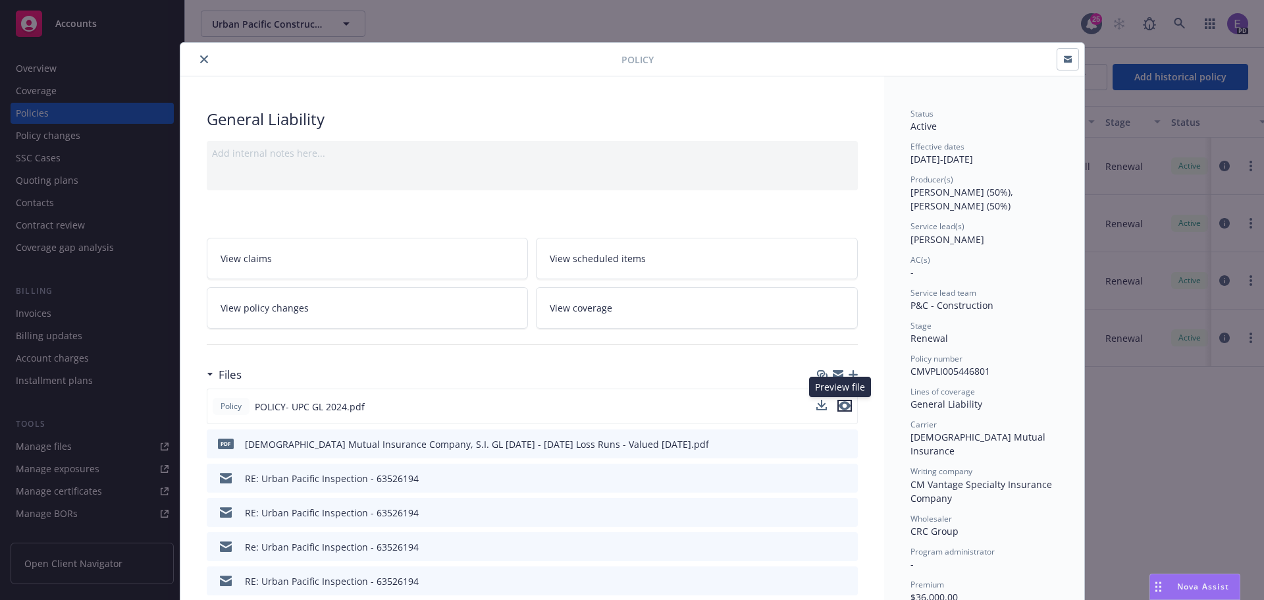
click at [841, 403] on icon "preview file" at bounding box center [845, 405] width 12 height 9
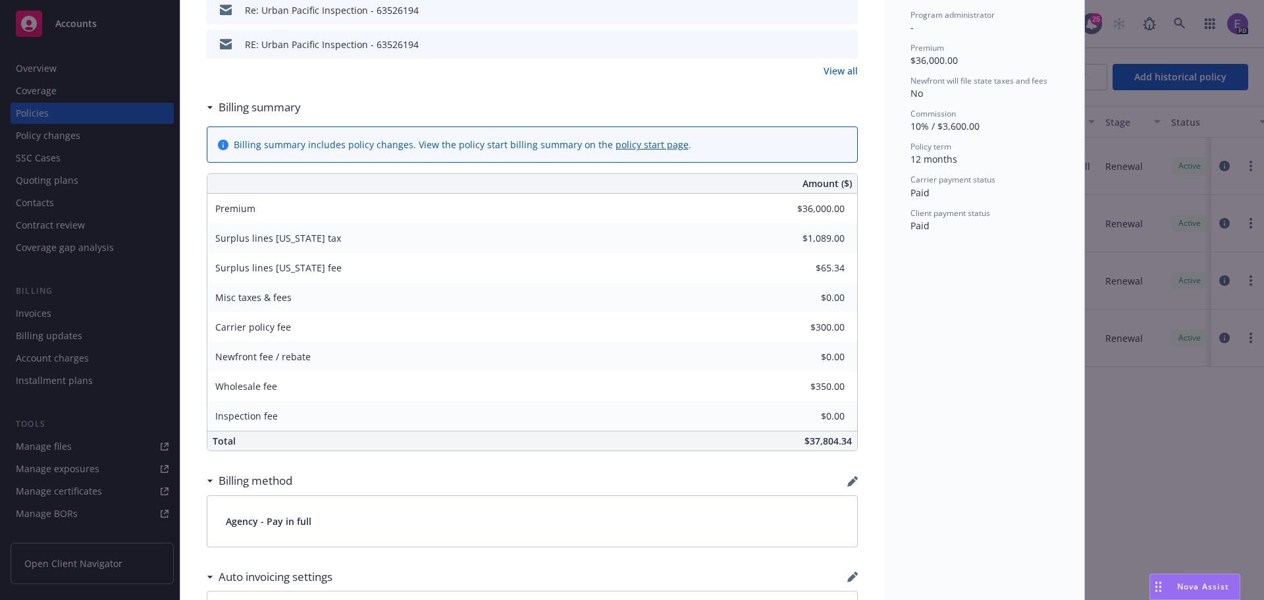
scroll to position [856, 0]
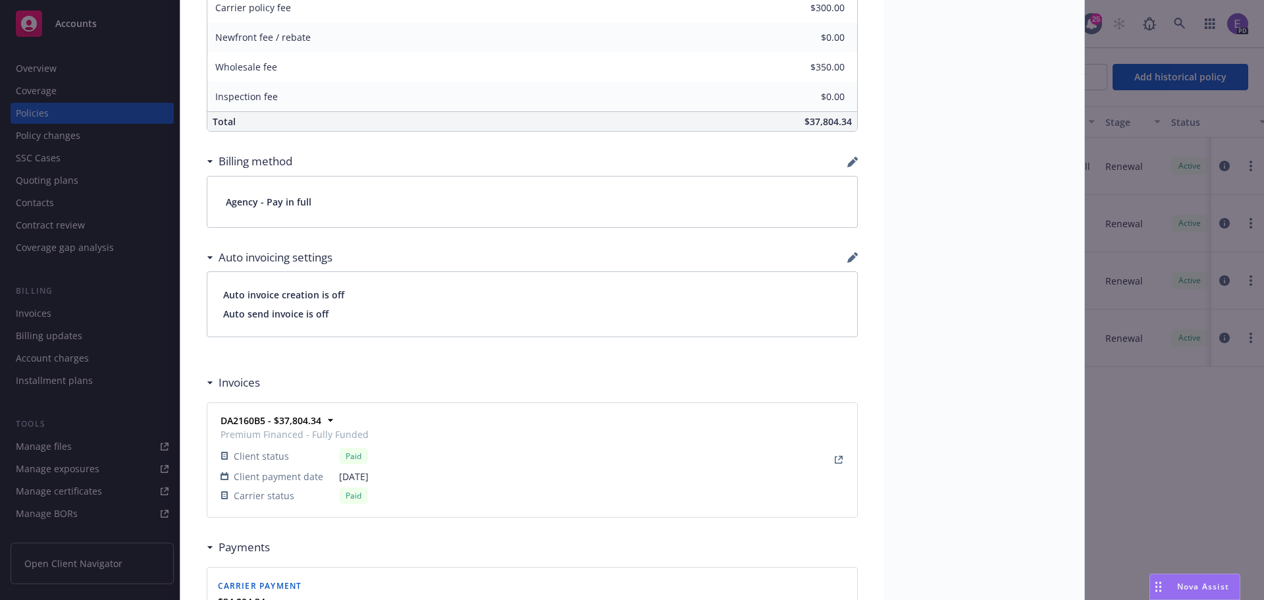
click at [31, 129] on div "Policy General Liability Add internal notes here... View claims View scheduled …" at bounding box center [632, 300] width 1264 height 600
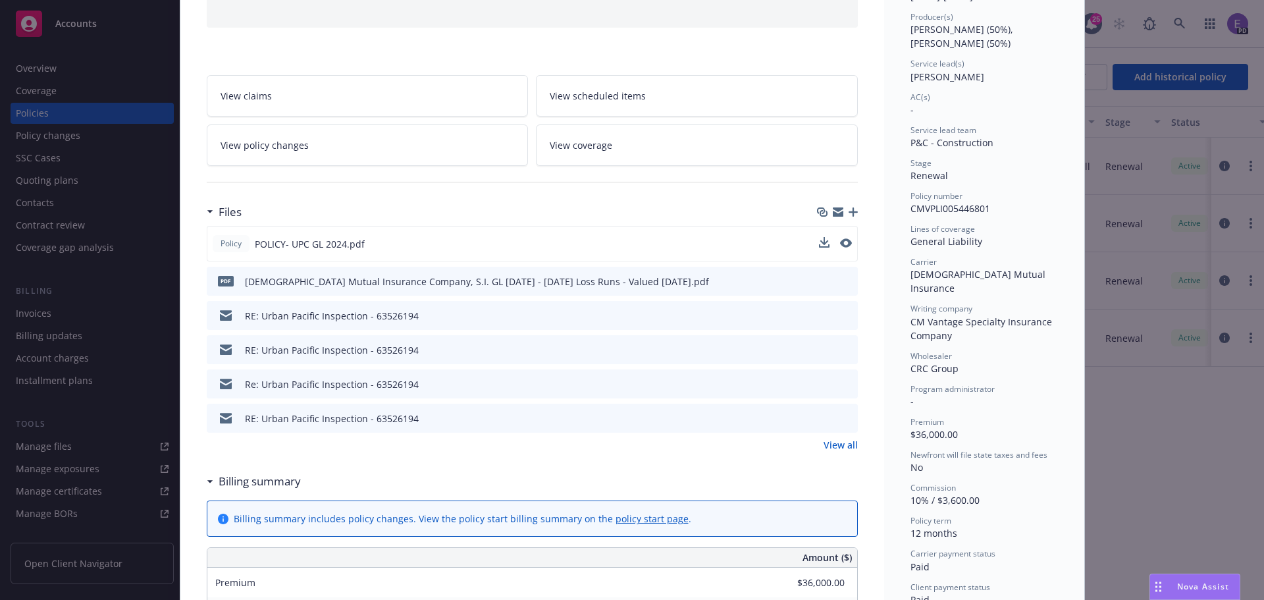
scroll to position [132, 0]
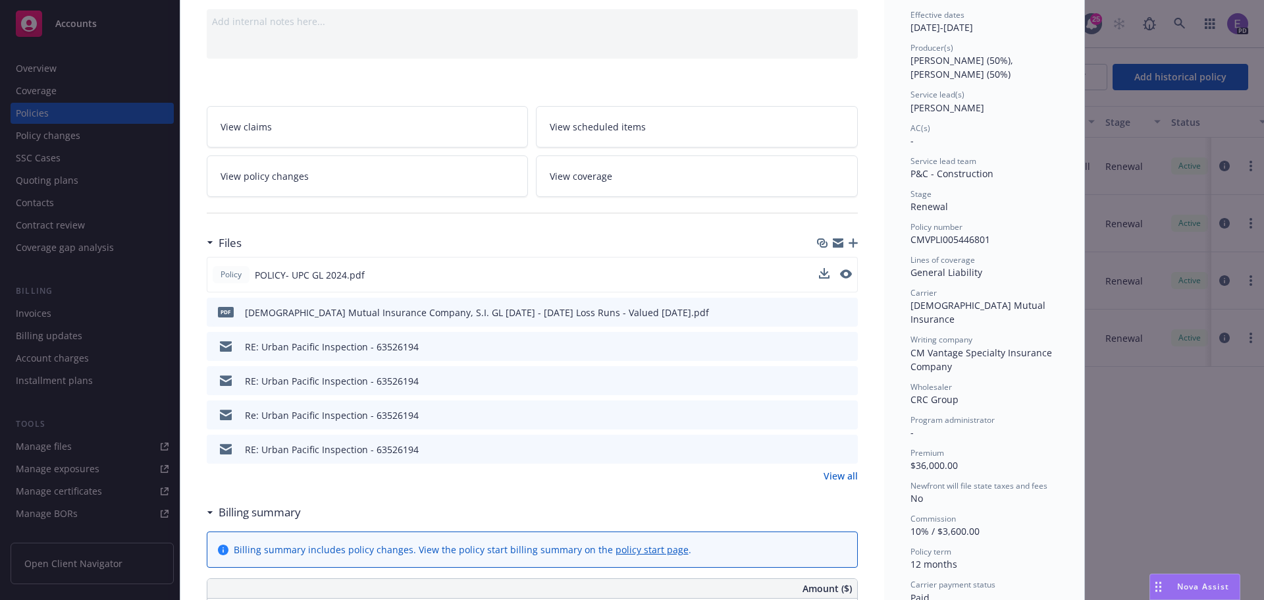
click at [276, 173] on span "View policy changes" at bounding box center [265, 176] width 88 height 14
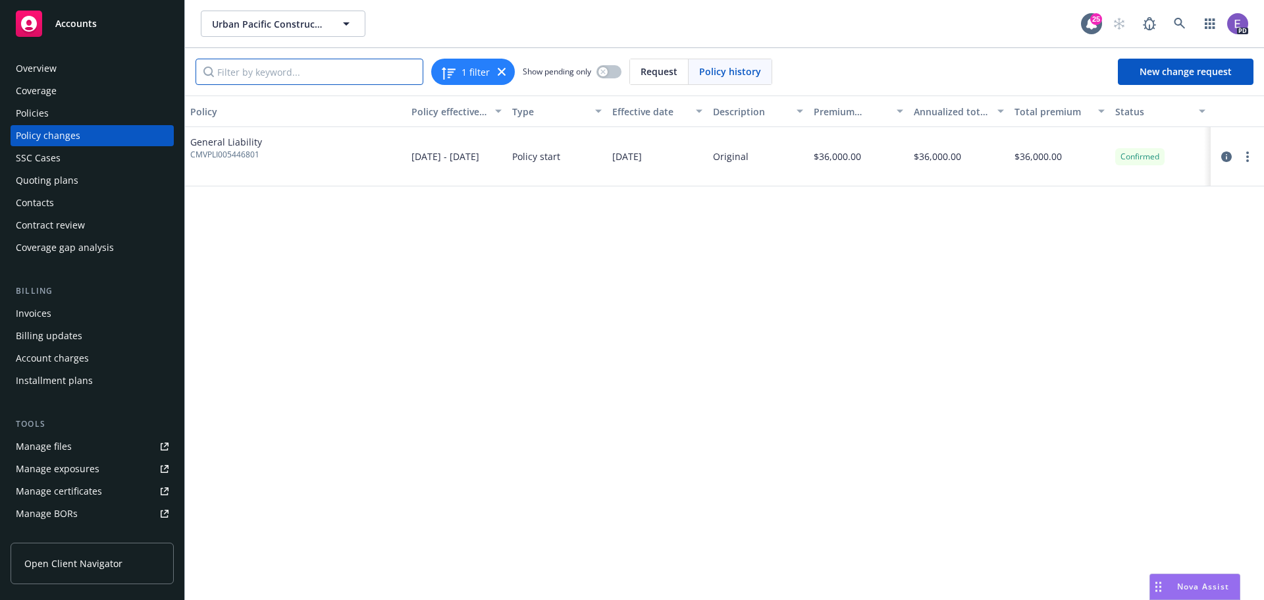
click at [253, 75] on input "Filter by keyword..." at bounding box center [309, 72] width 228 height 26
type input "sunnyside"
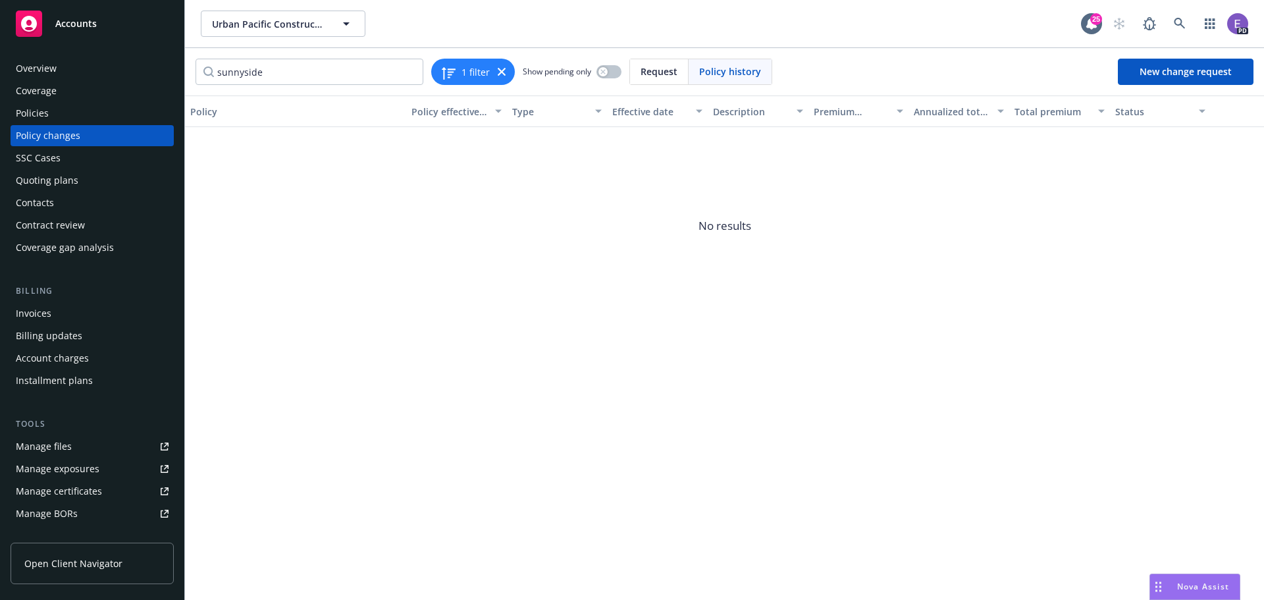
click at [29, 66] on div "Overview" at bounding box center [36, 68] width 41 height 21
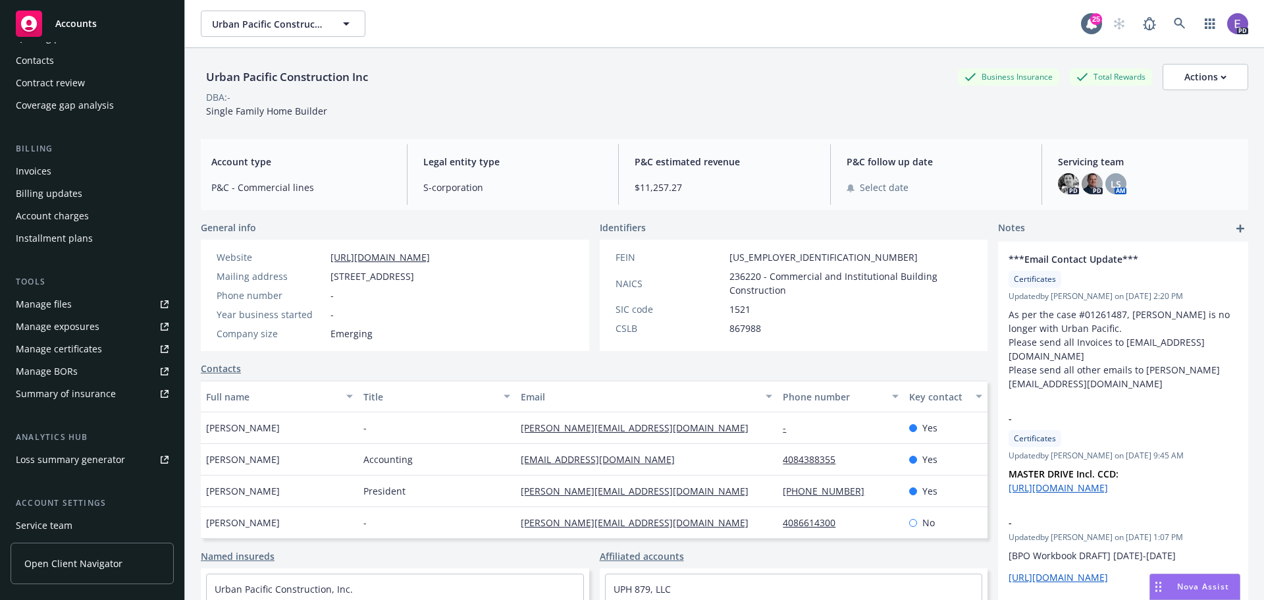
scroll to position [236, 0]
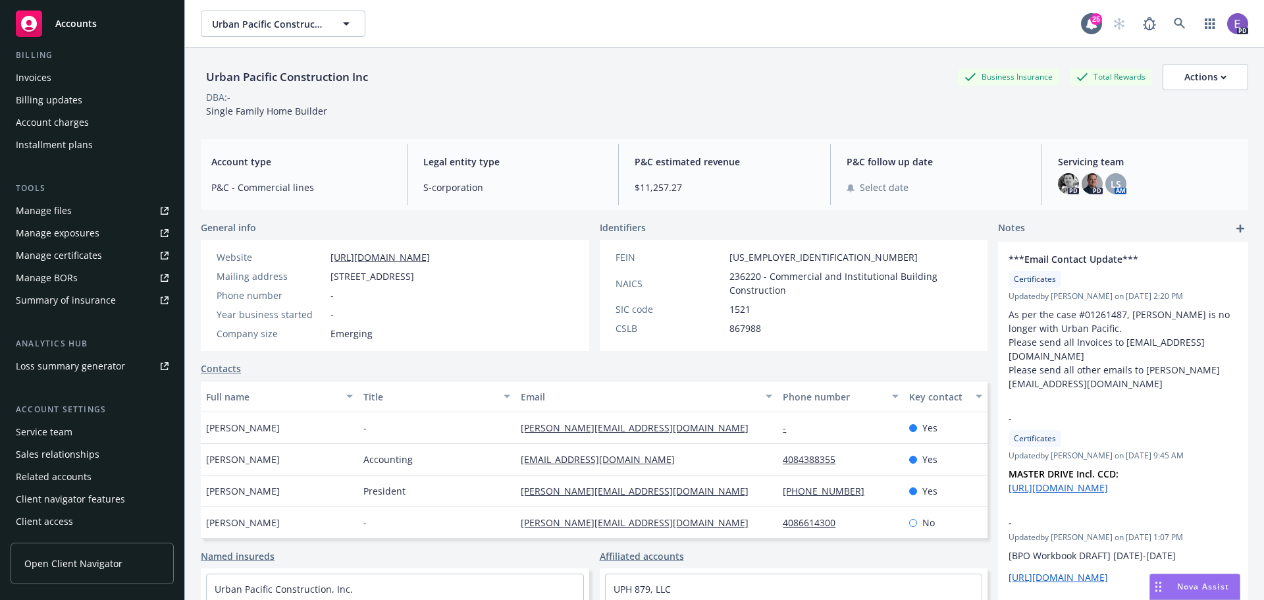
click at [70, 479] on div "Related accounts" at bounding box center [54, 476] width 76 height 21
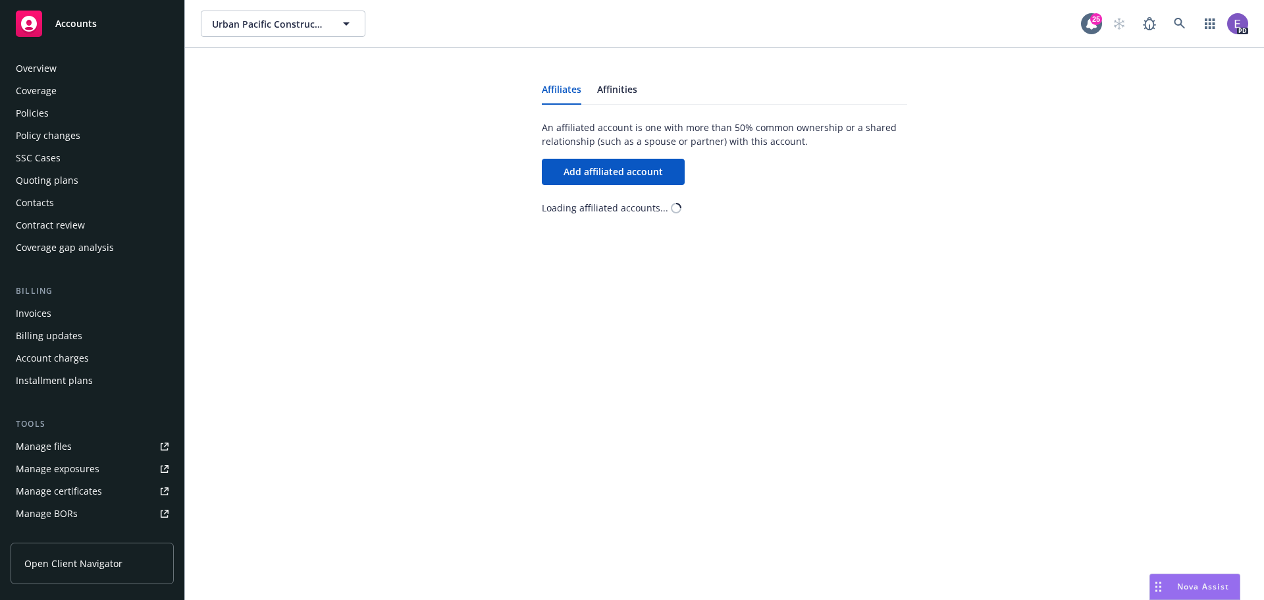
scroll to position [236, 0]
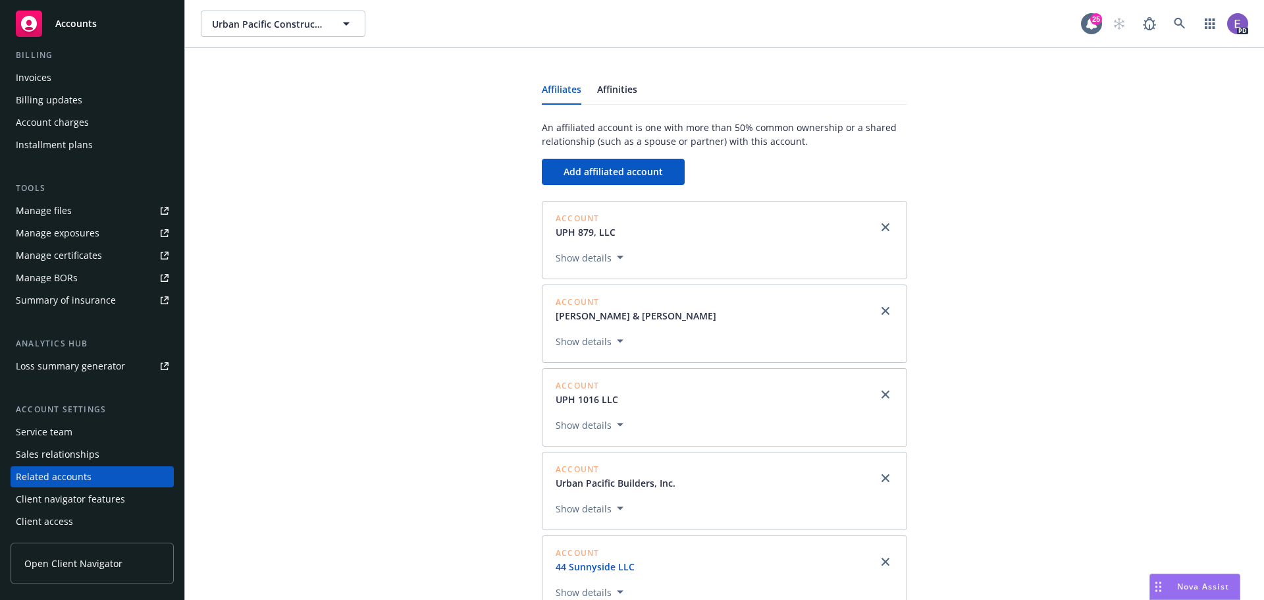
click at [581, 565] on link "44 Sunnyside LLC" at bounding box center [601, 566] width 90 height 14
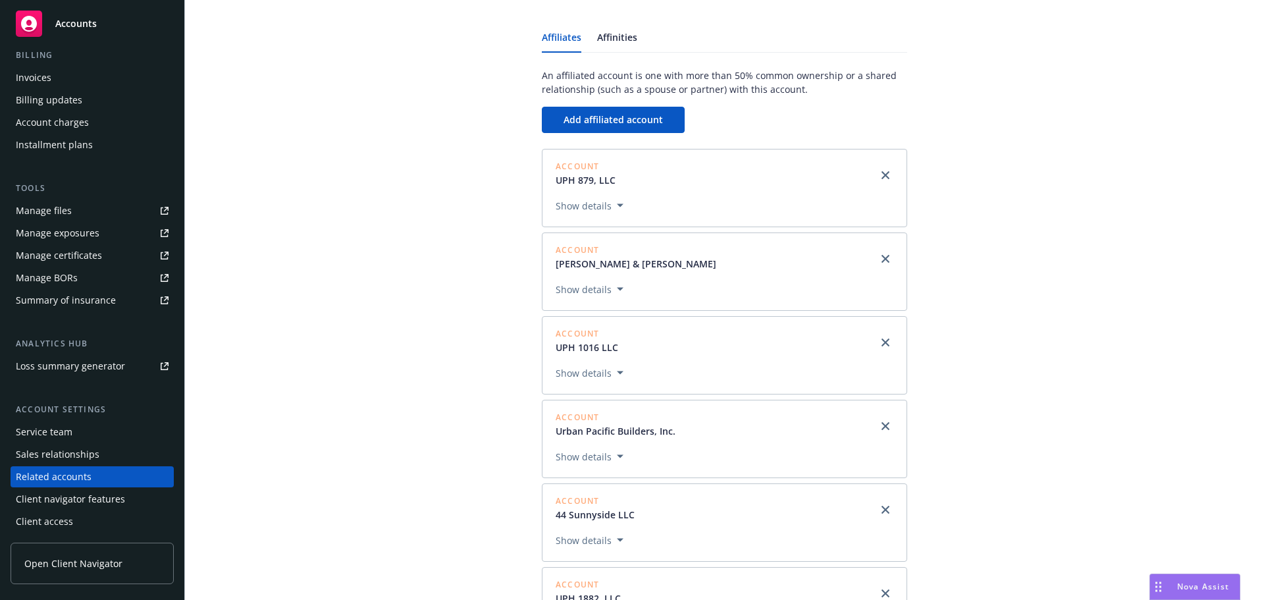
scroll to position [113, 0]
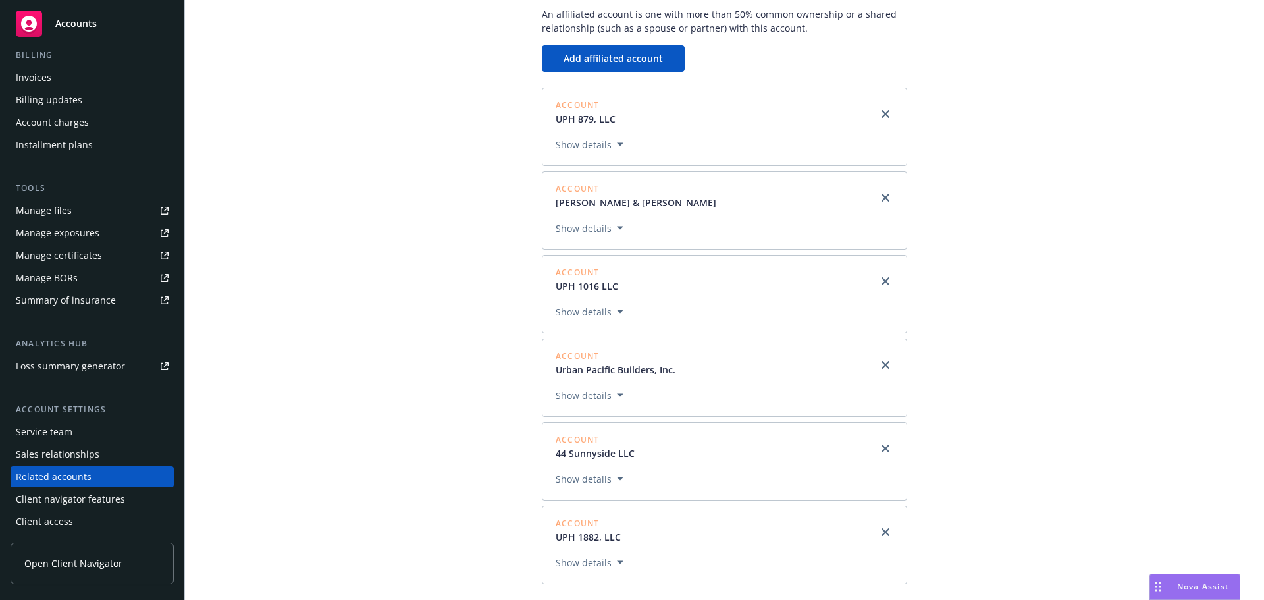
click at [600, 475] on button "Show details" at bounding box center [589, 479] width 78 height 16
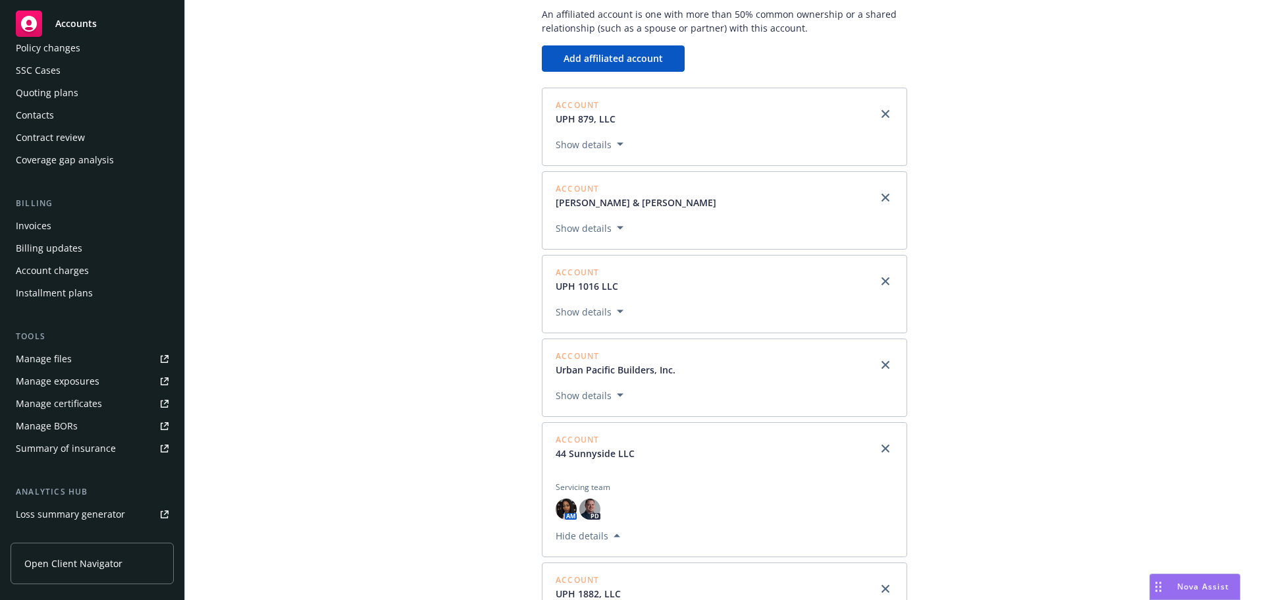
scroll to position [0, 0]
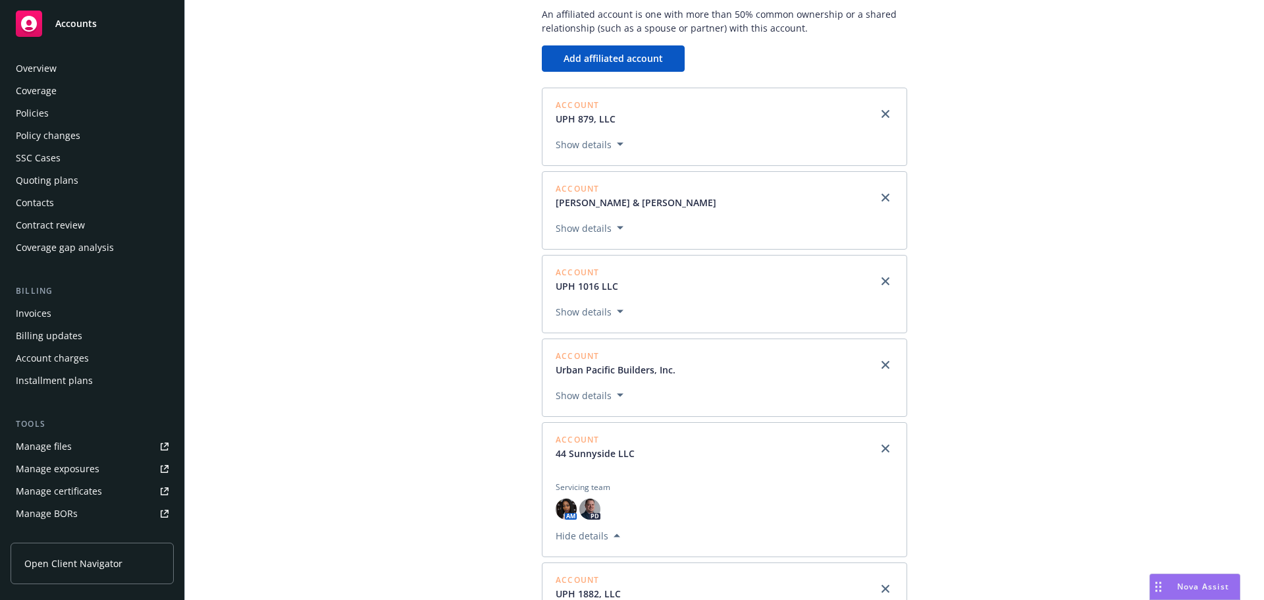
click at [35, 109] on div "Policies" at bounding box center [32, 113] width 33 height 21
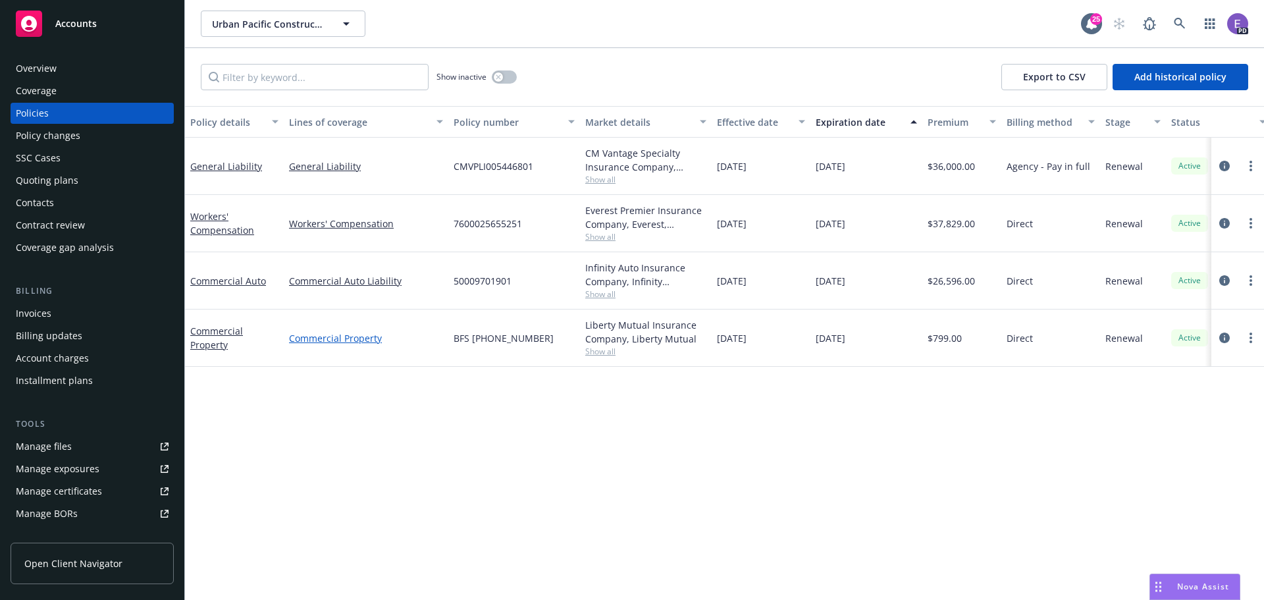
click at [319, 337] on link "Commercial Property" at bounding box center [366, 338] width 154 height 14
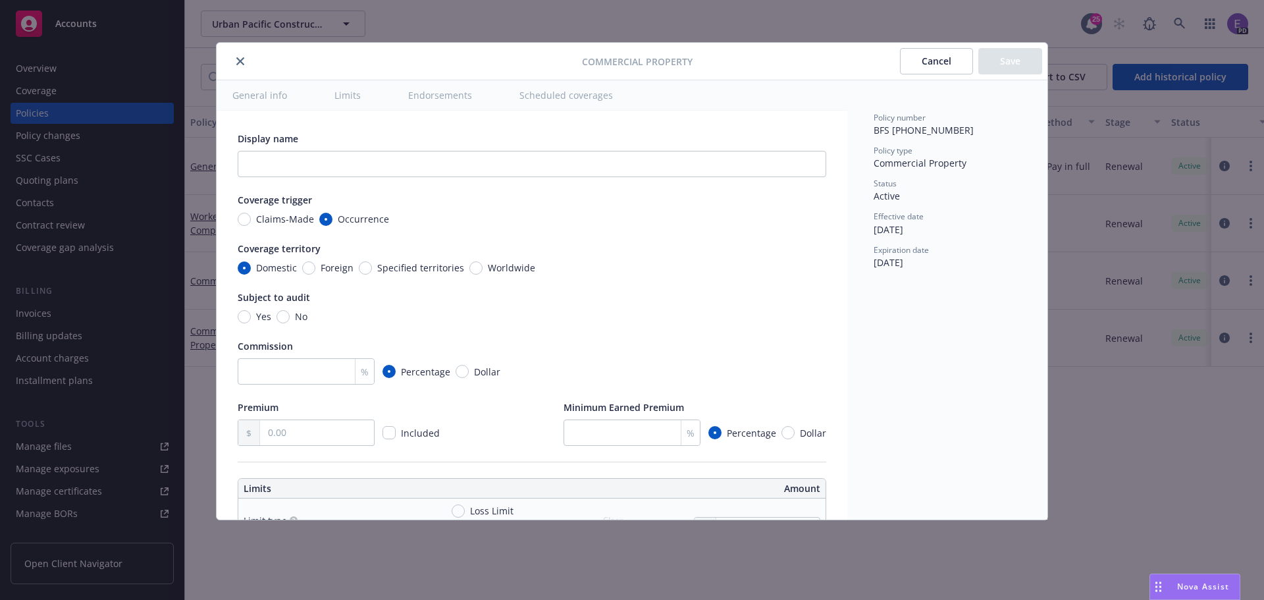
scroll to position [527, 0]
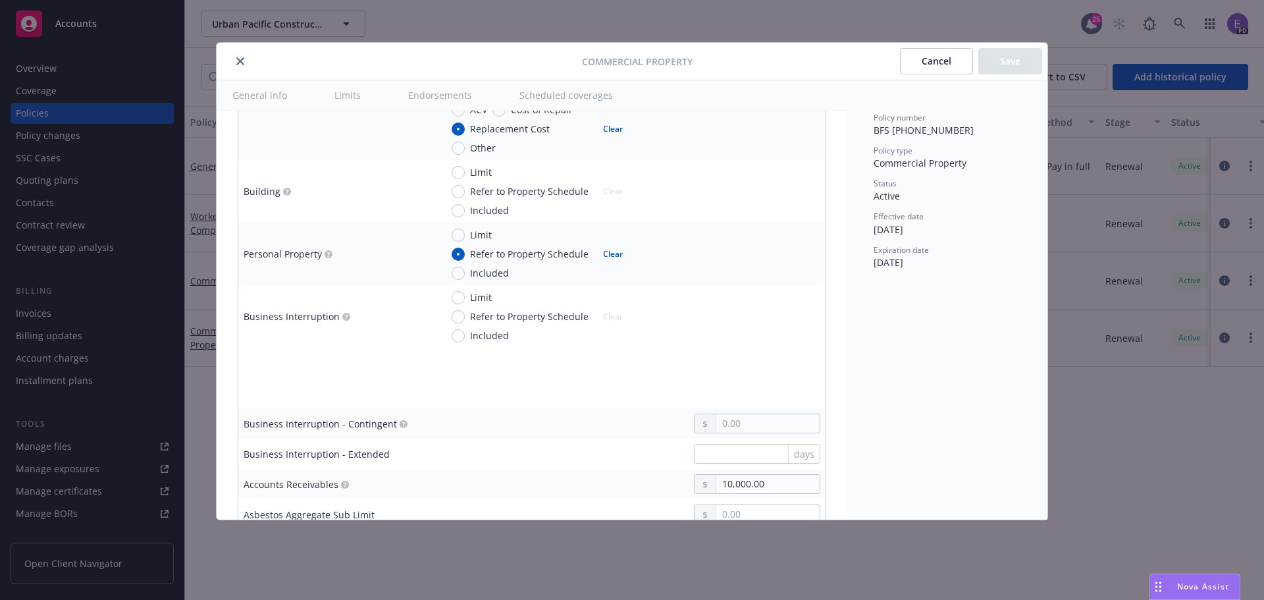
type textarea "x"
click at [921, 60] on button "Cancel" at bounding box center [936, 61] width 73 height 26
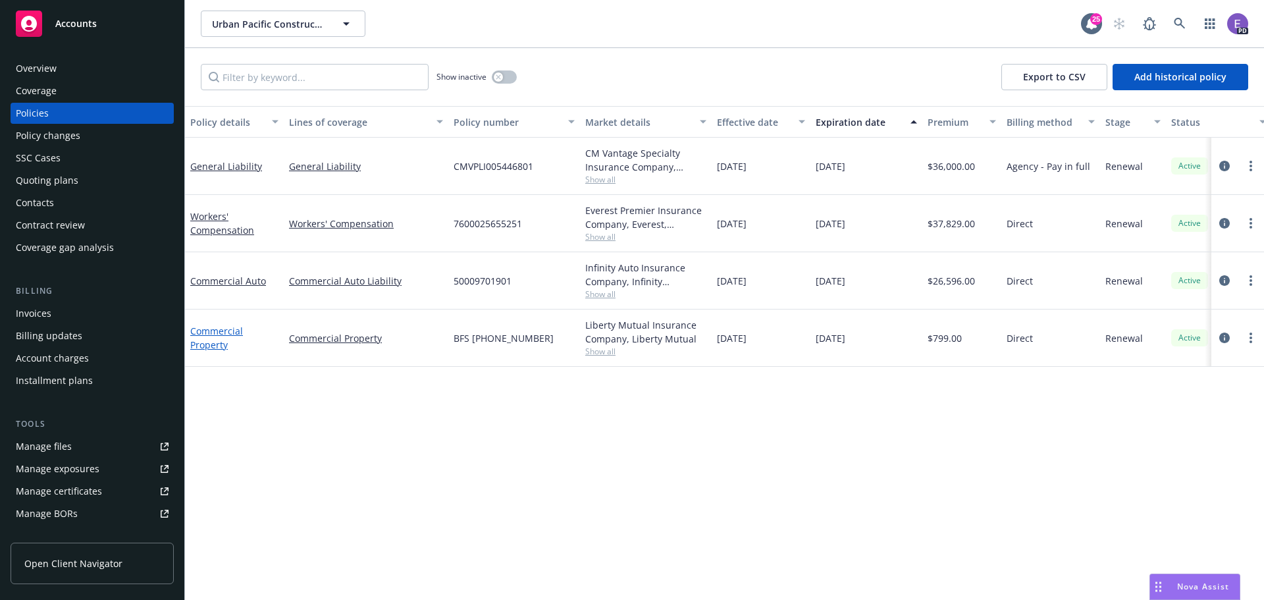
click at [216, 343] on link "Commercial Property" at bounding box center [216, 337] width 53 height 26
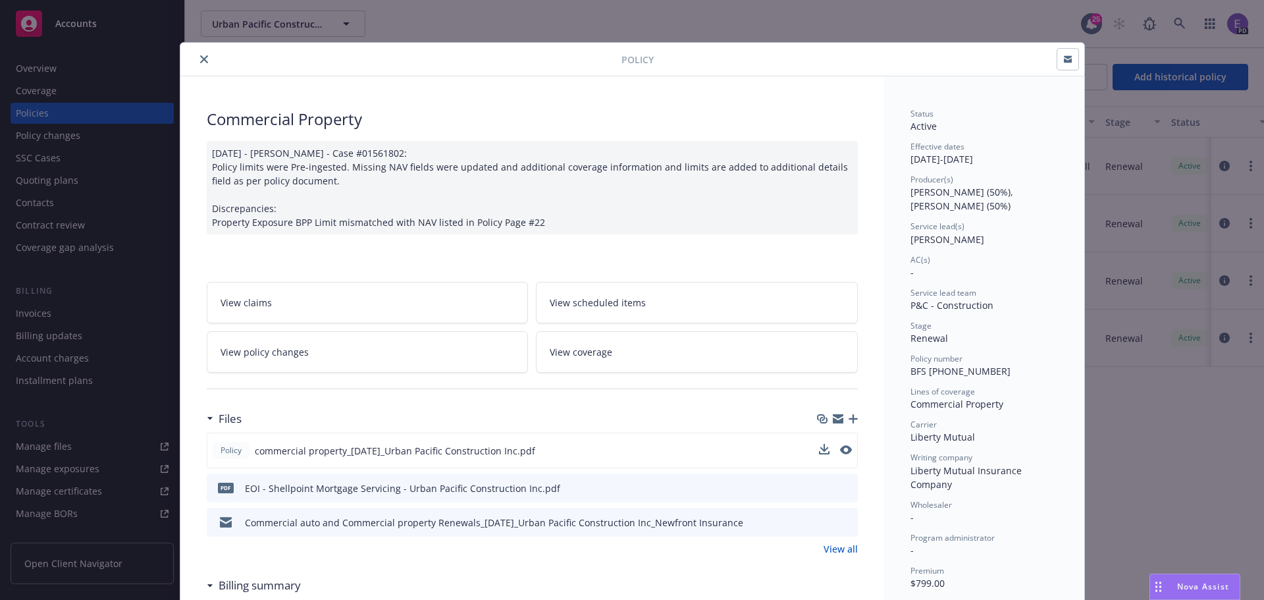
click at [846, 448] on div "Policy commercial property_[DATE]_Urban Pacific Construction Inc.pdf" at bounding box center [532, 450] width 651 height 36
drag, startPoint x: 844, startPoint y: 450, endPoint x: 849, endPoint y: 440, distance: 11.2
click at [849, 440] on div "Policy commercial property_[DATE]_Urban Pacific Construction Inc.pdf" at bounding box center [532, 450] width 651 height 36
click at [839, 450] on icon "preview file" at bounding box center [845, 449] width 12 height 9
click at [200, 59] on icon "close" at bounding box center [204, 59] width 8 height 8
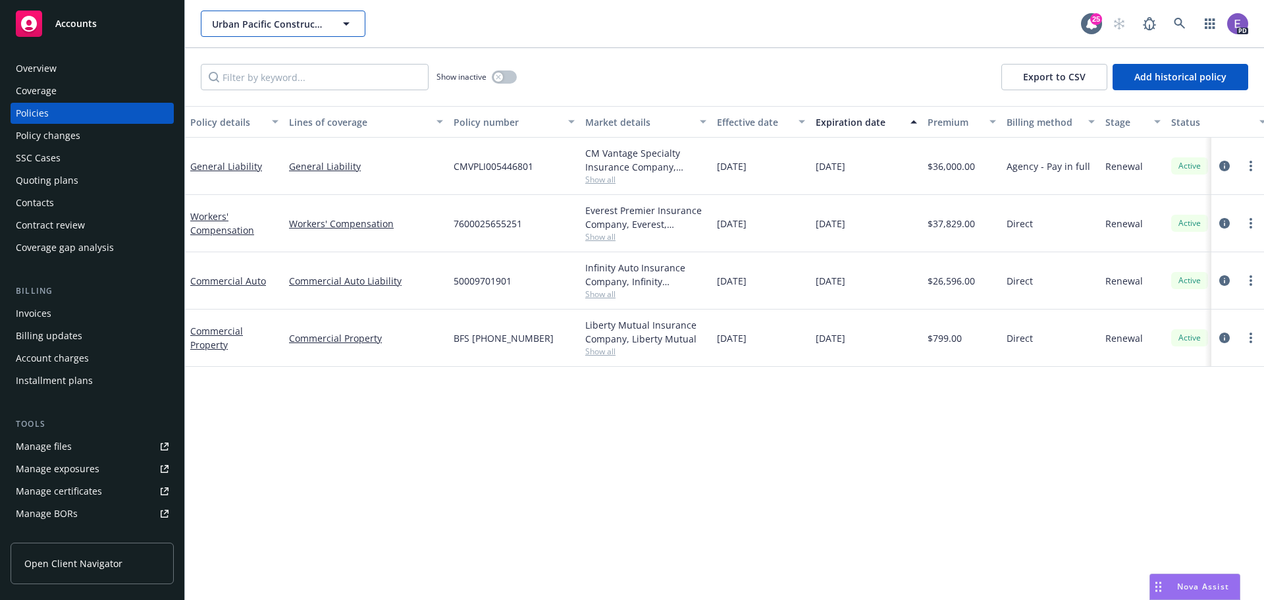
click at [269, 25] on span "Urban Pacific Construction Inc" at bounding box center [269, 24] width 114 height 14
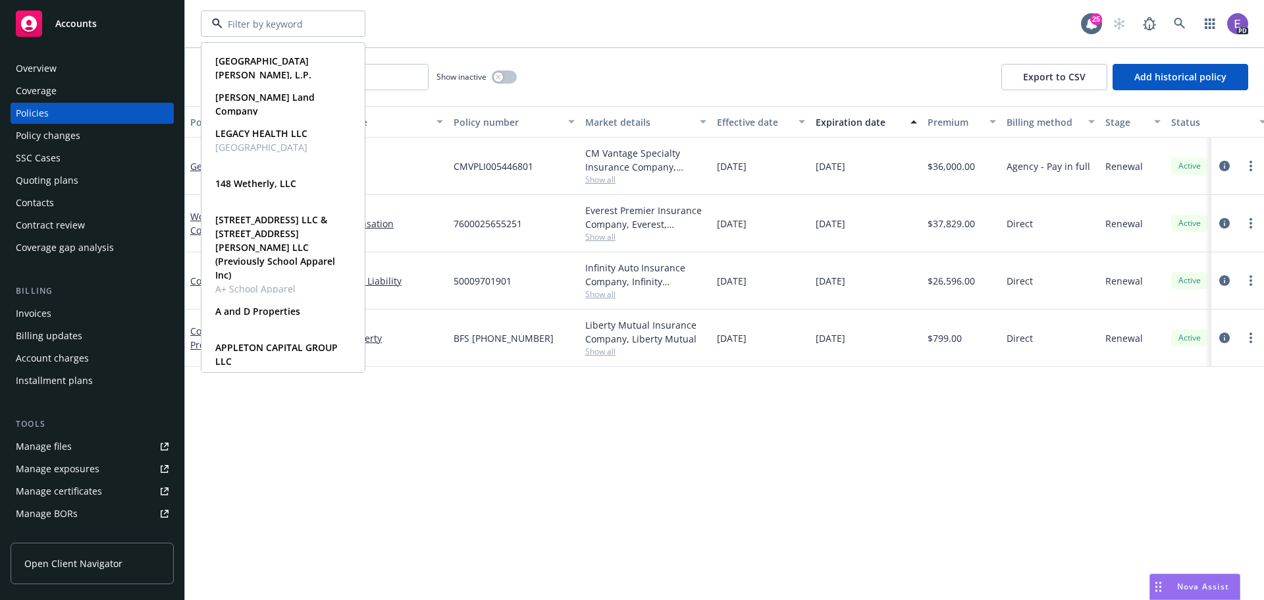
click at [281, 25] on input at bounding box center [280, 24] width 116 height 14
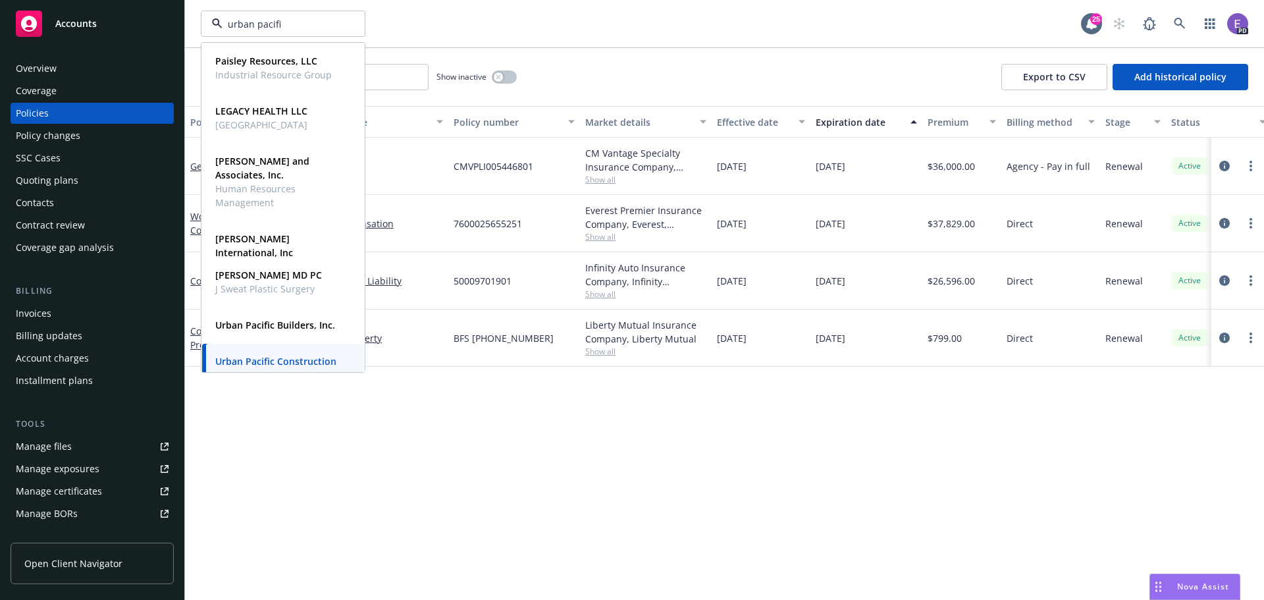
type input "urban pacific"
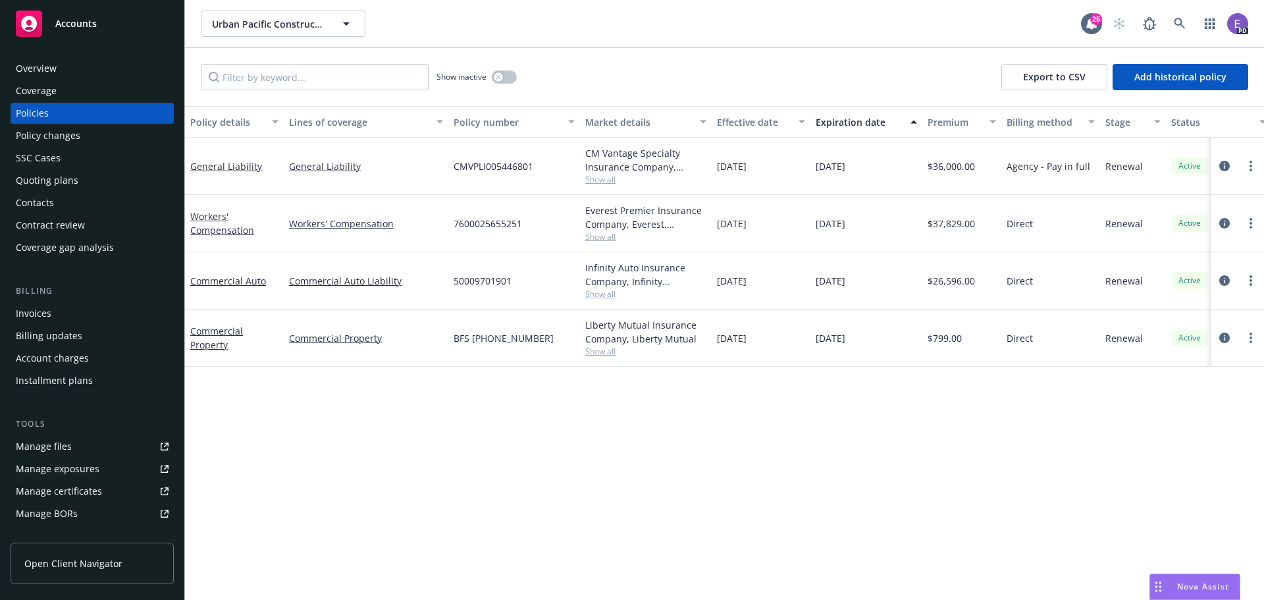
click at [542, 24] on div "urban pacific Urban Pacific Construction Inc Urban Pacific Construction Inc Typ…" at bounding box center [641, 24] width 880 height 26
click at [357, 20] on button "Urban Pacific Construction Inc" at bounding box center [283, 24] width 165 height 26
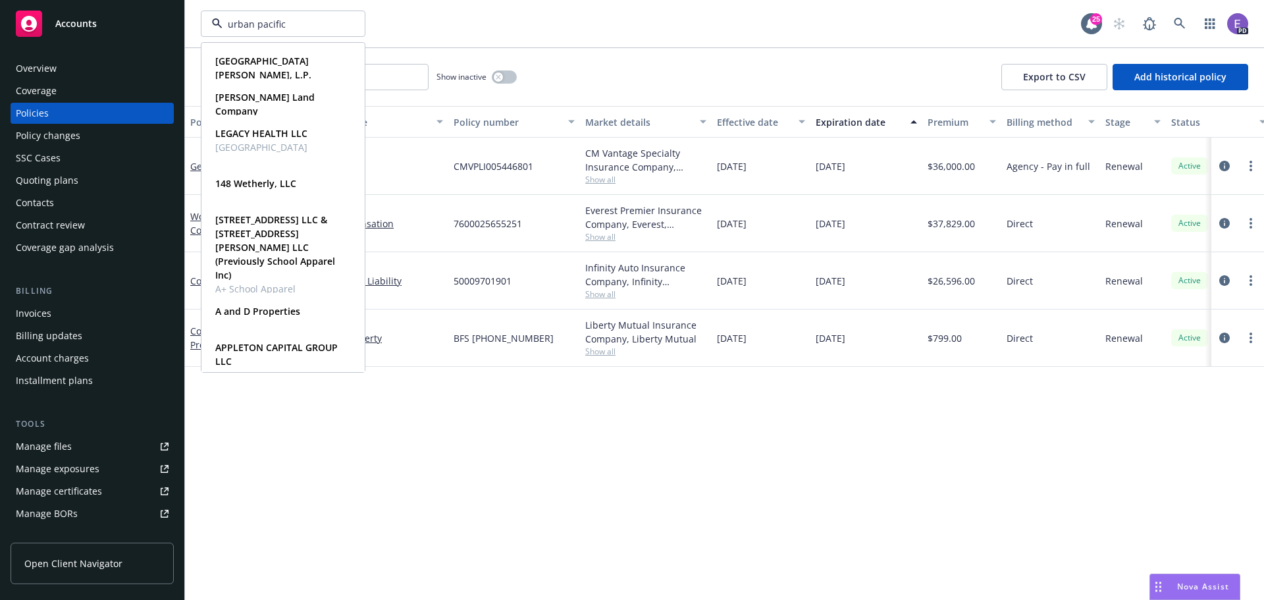
type input "urban pacific b"
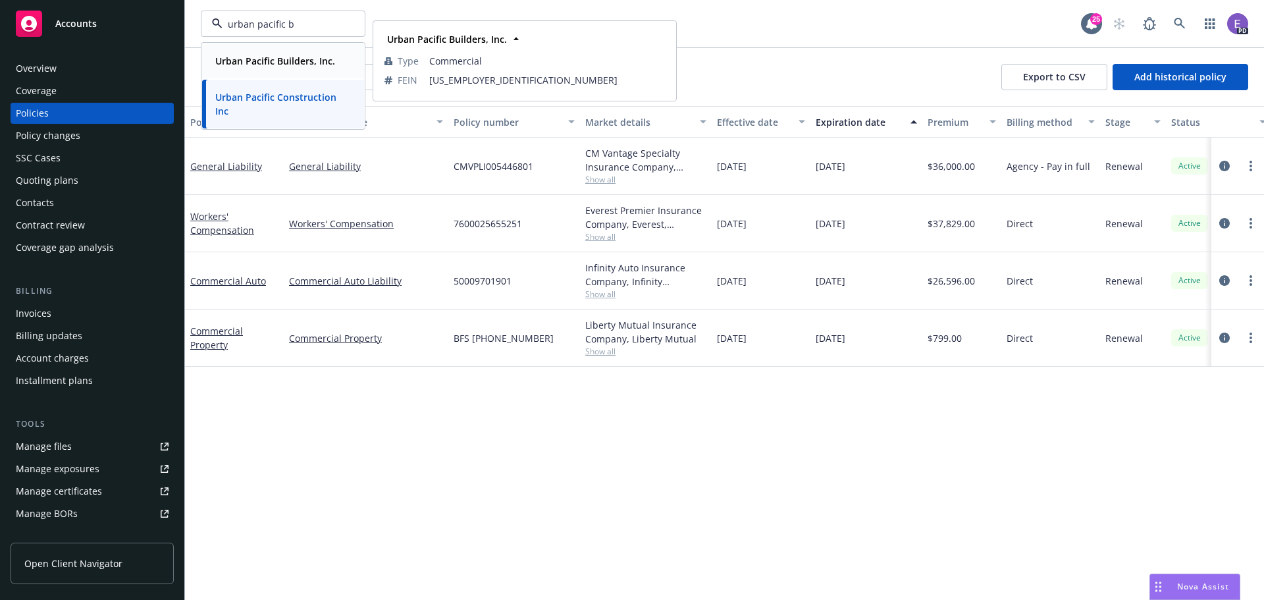
click at [276, 61] on strong "Urban Pacific Builders, Inc." at bounding box center [275, 61] width 120 height 13
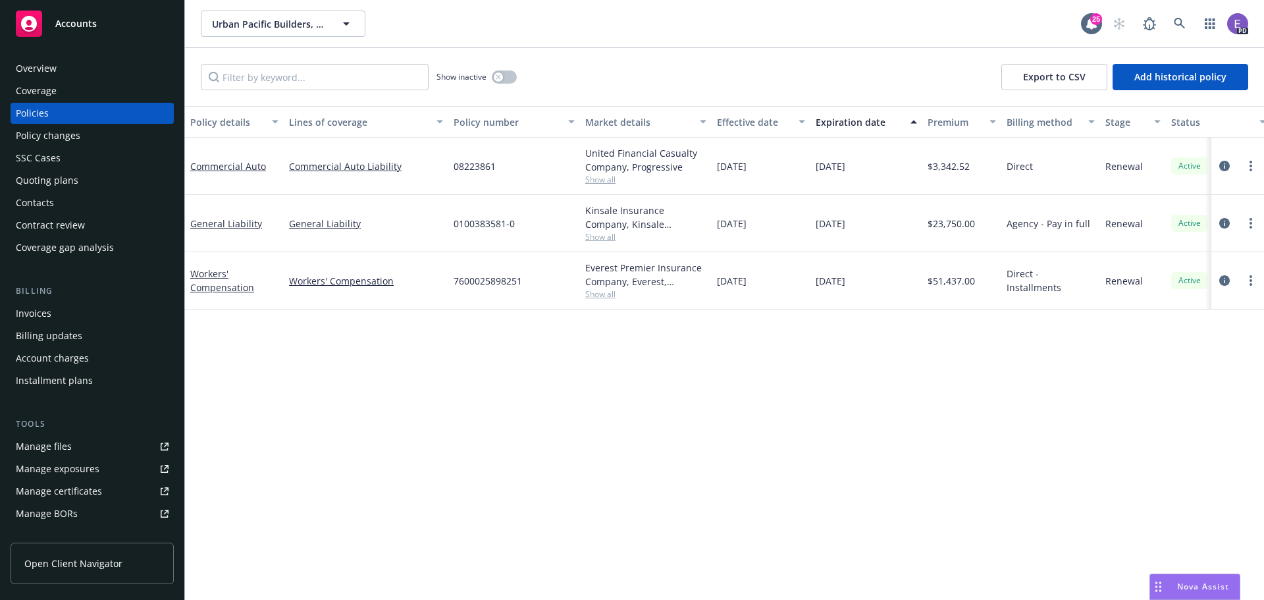
click at [77, 22] on span "Accounts" at bounding box center [75, 23] width 41 height 11
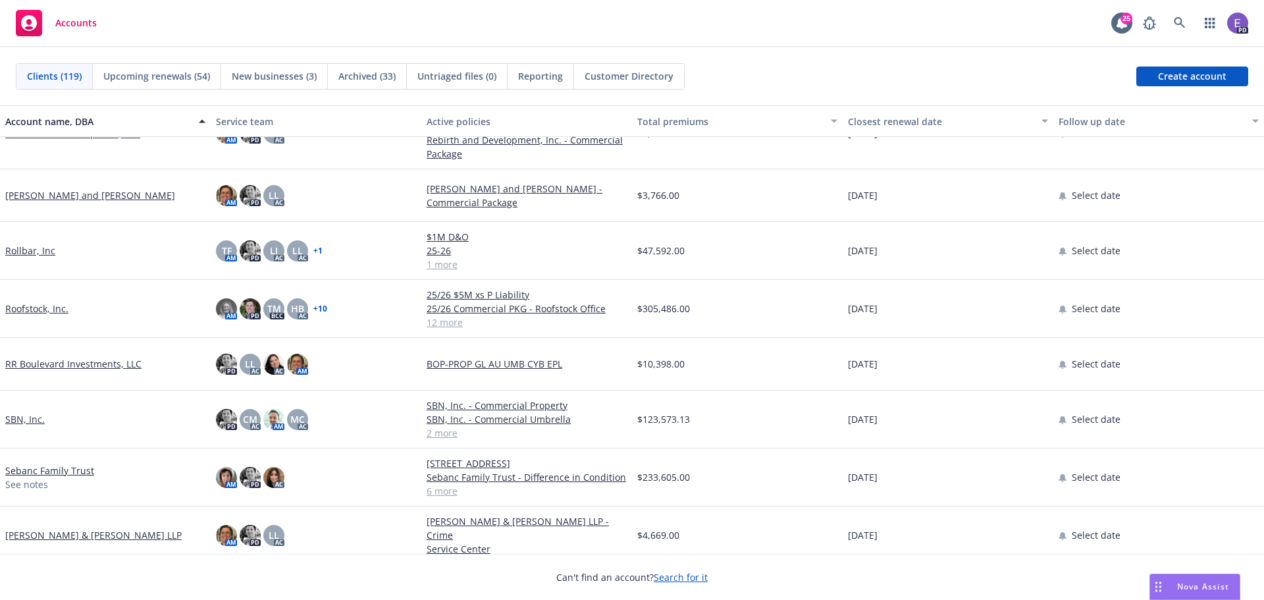
scroll to position [4739, 0]
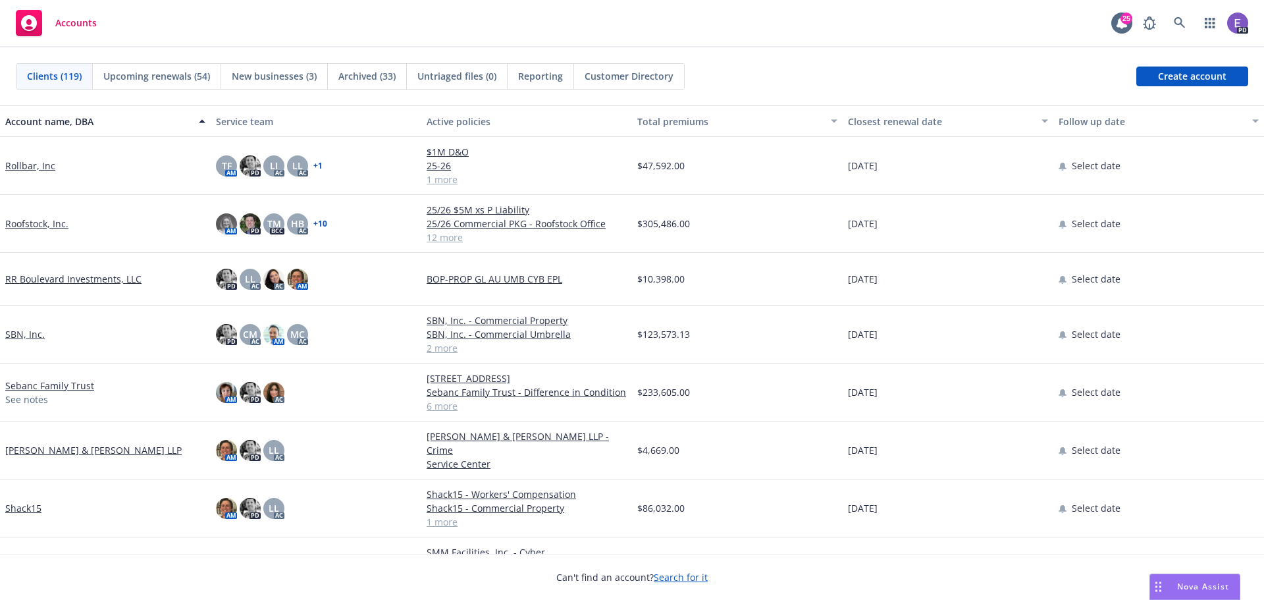
click at [24, 222] on link "Roofstock, Inc." at bounding box center [36, 224] width 63 height 14
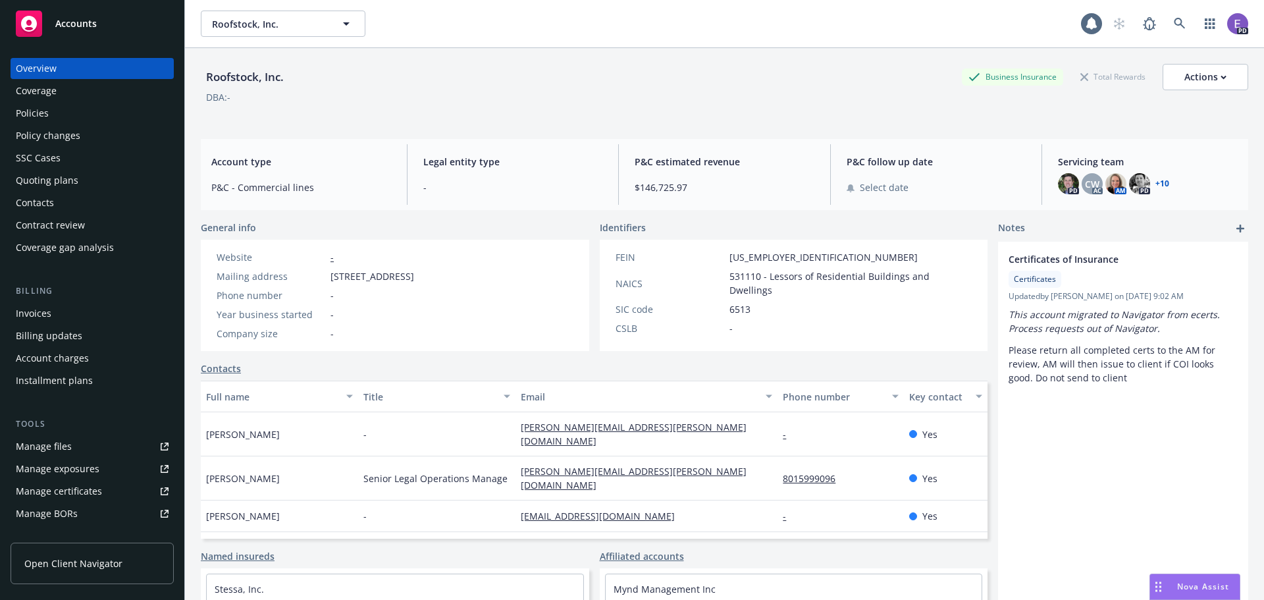
click at [32, 111] on div "Policies" at bounding box center [32, 113] width 33 height 21
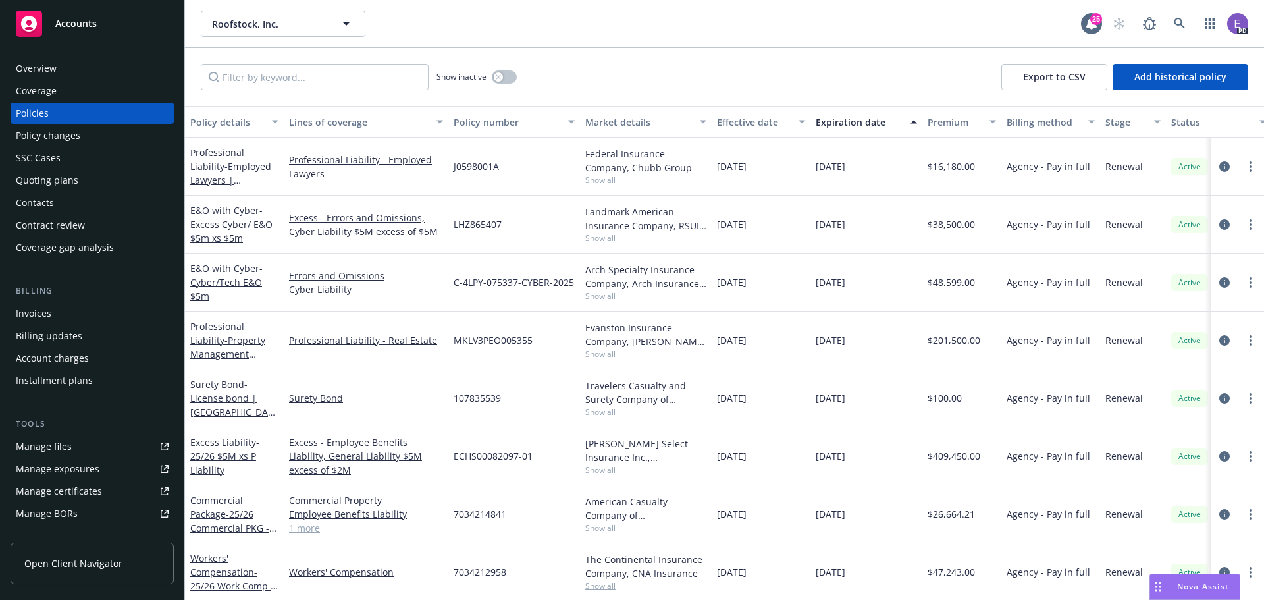
scroll to position [285, 0]
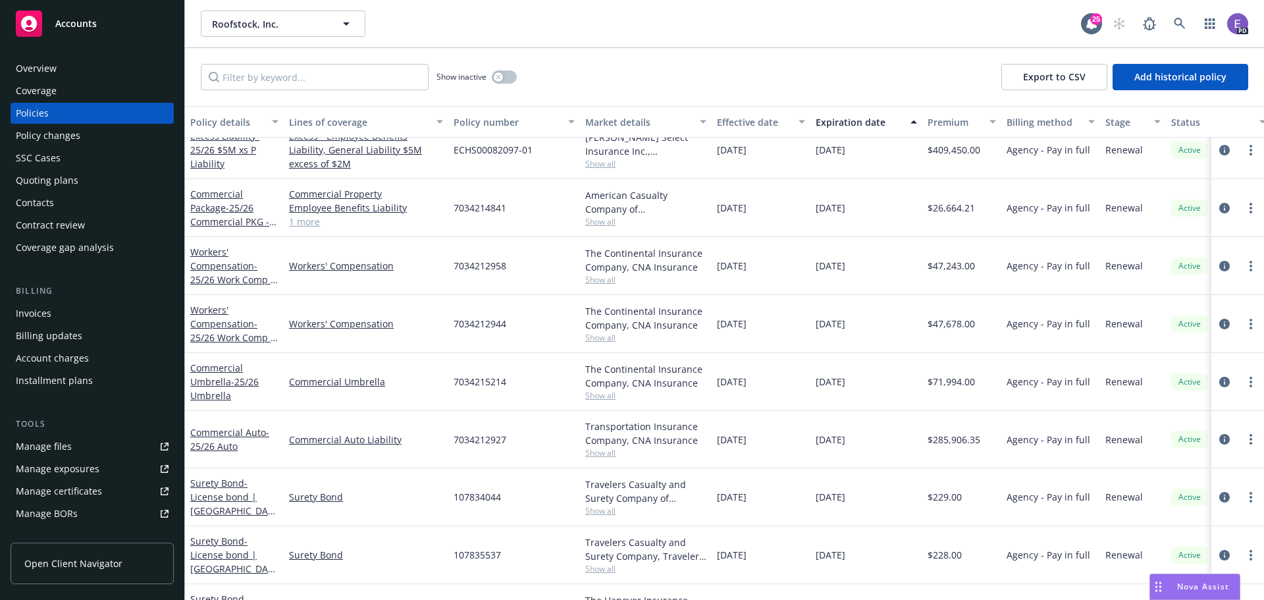
click at [61, 136] on div "Policy changes" at bounding box center [48, 135] width 65 height 21
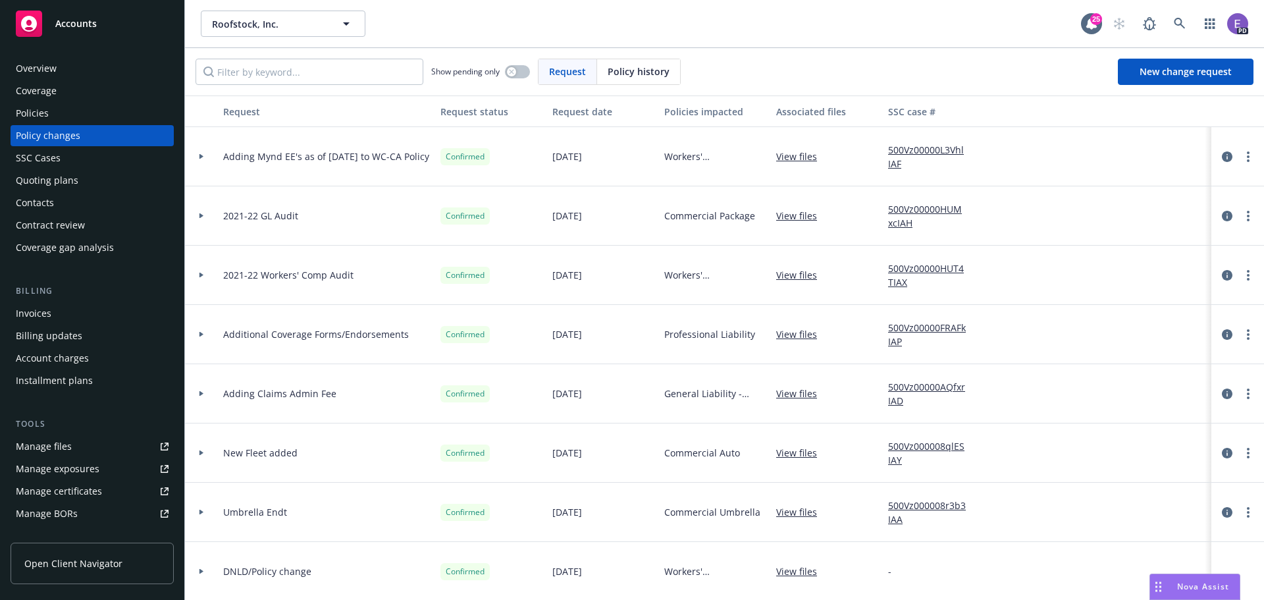
scroll to position [658, 0]
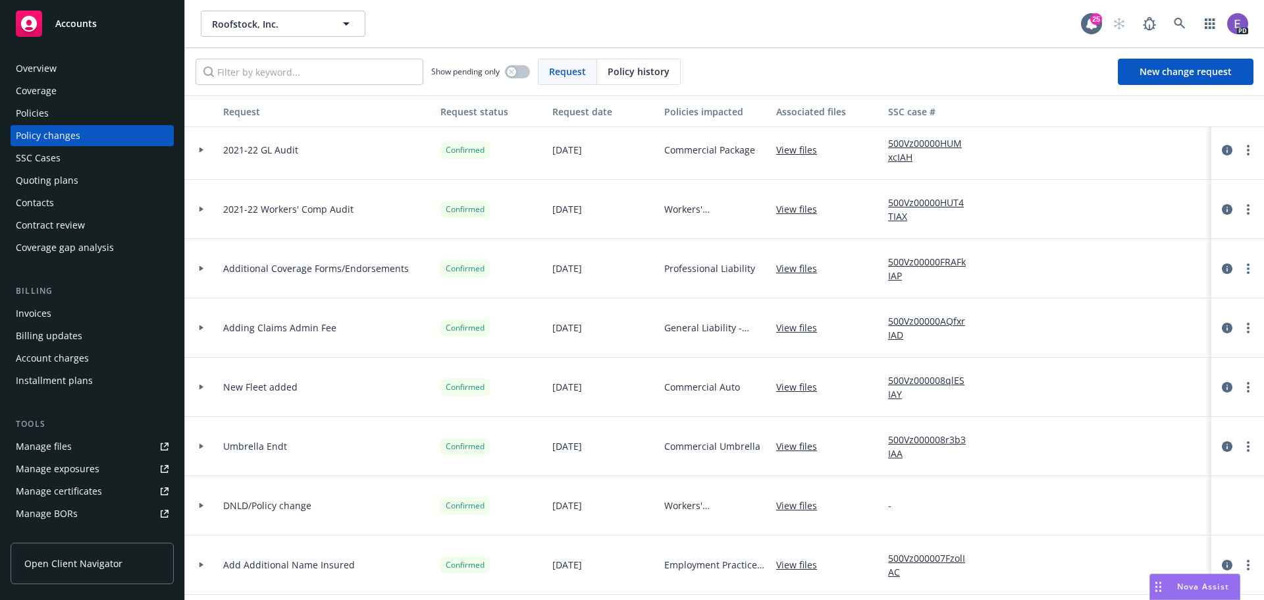
click at [40, 66] on div "Overview" at bounding box center [36, 68] width 41 height 21
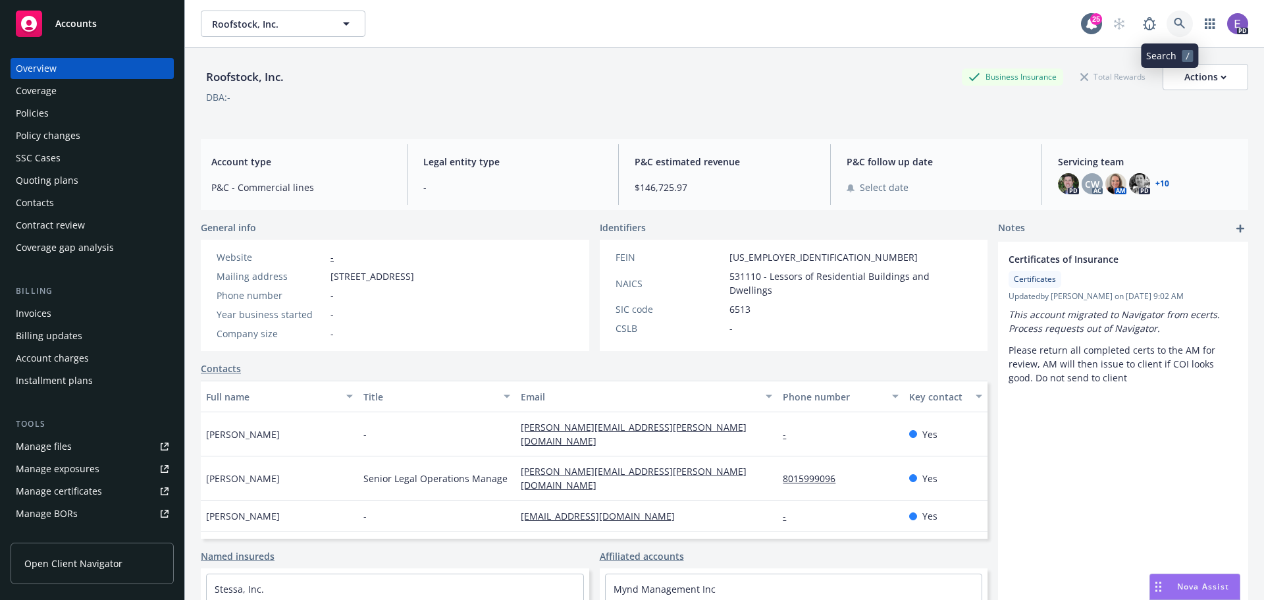
click at [1174, 18] on icon at bounding box center [1179, 23] width 11 height 11
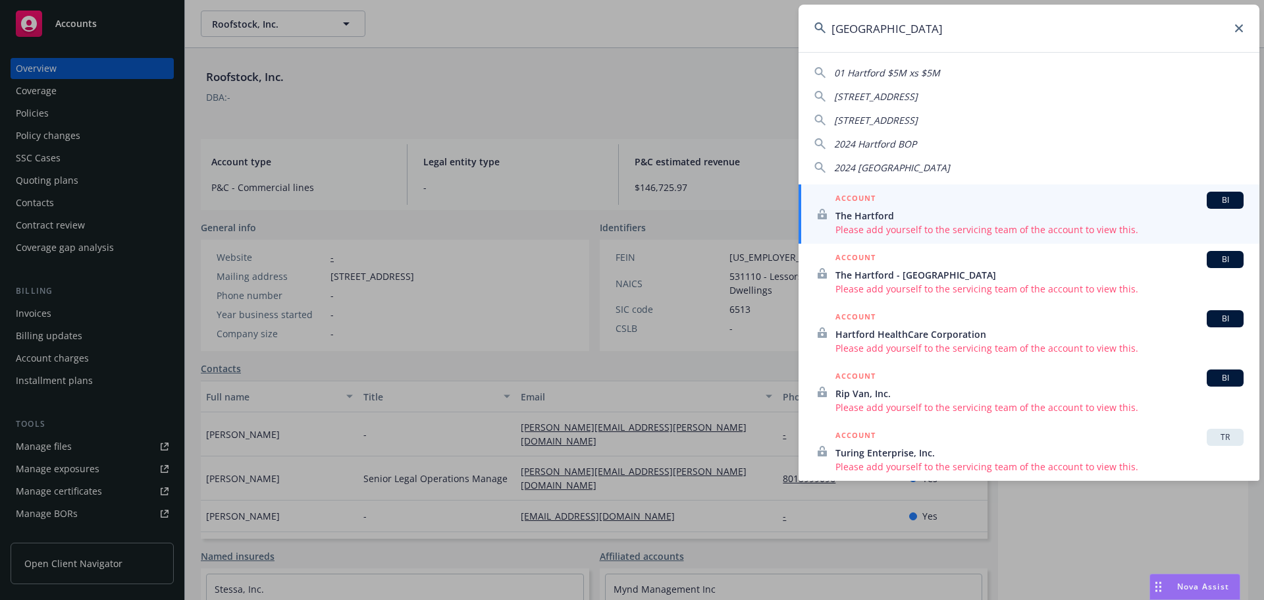
type input "[GEOGRAPHIC_DATA]"
click at [1237, 26] on icon at bounding box center [1239, 28] width 8 height 8
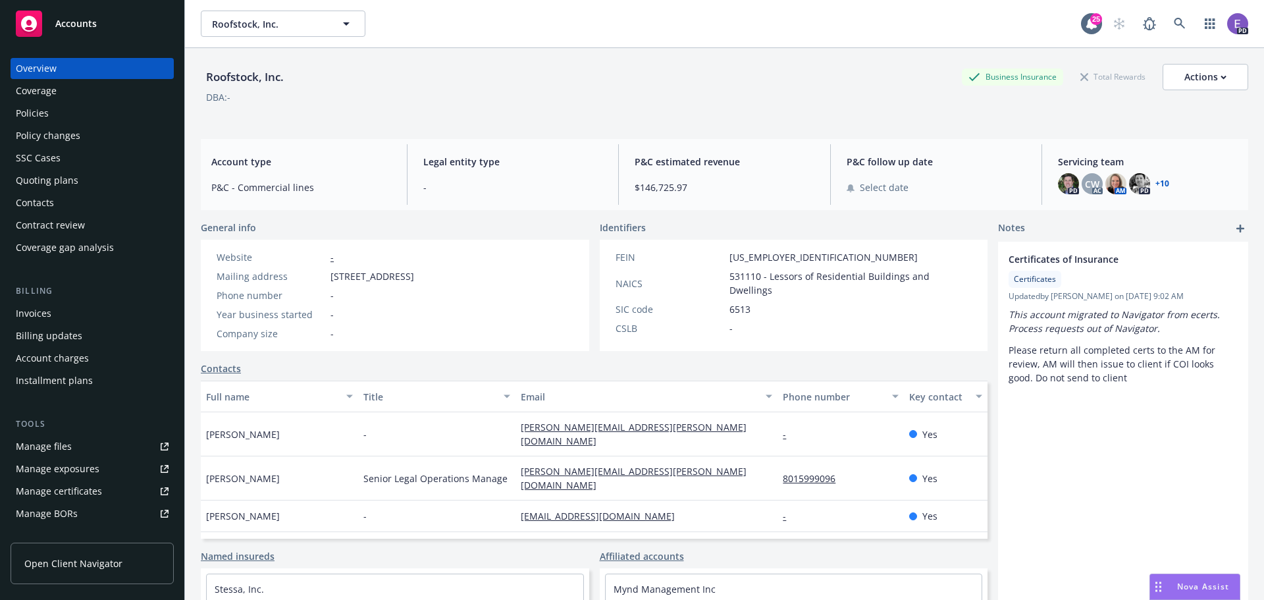
scroll to position [108, 0]
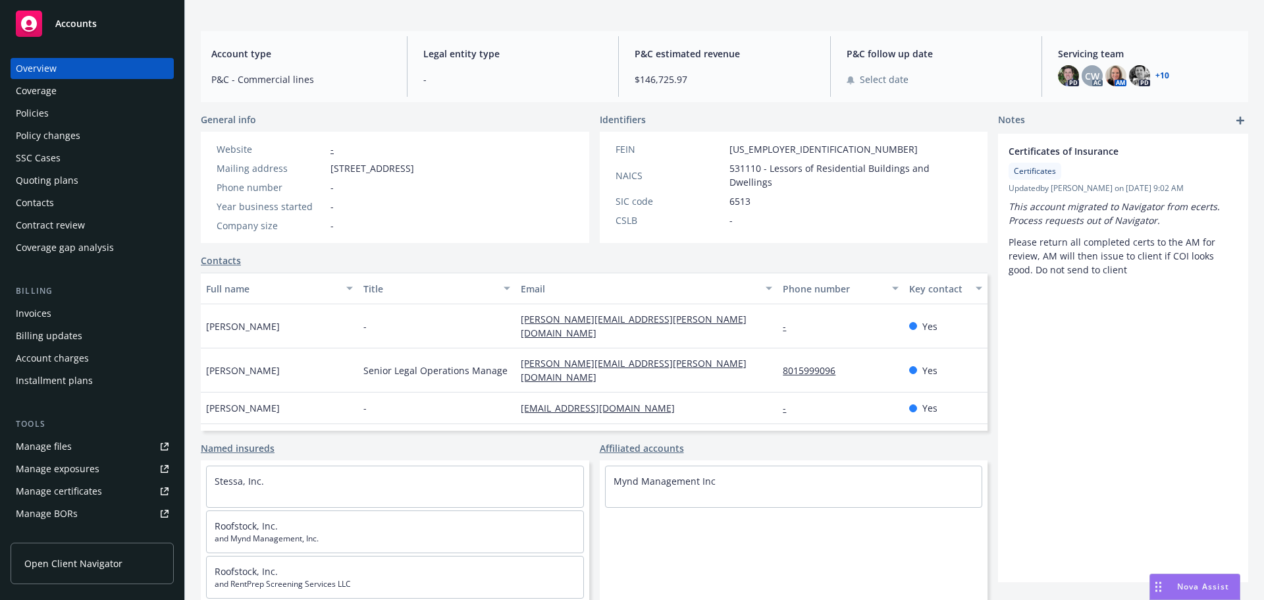
click at [81, 22] on span "Accounts" at bounding box center [75, 23] width 41 height 11
